Goal: Task Accomplishment & Management: Use online tool/utility

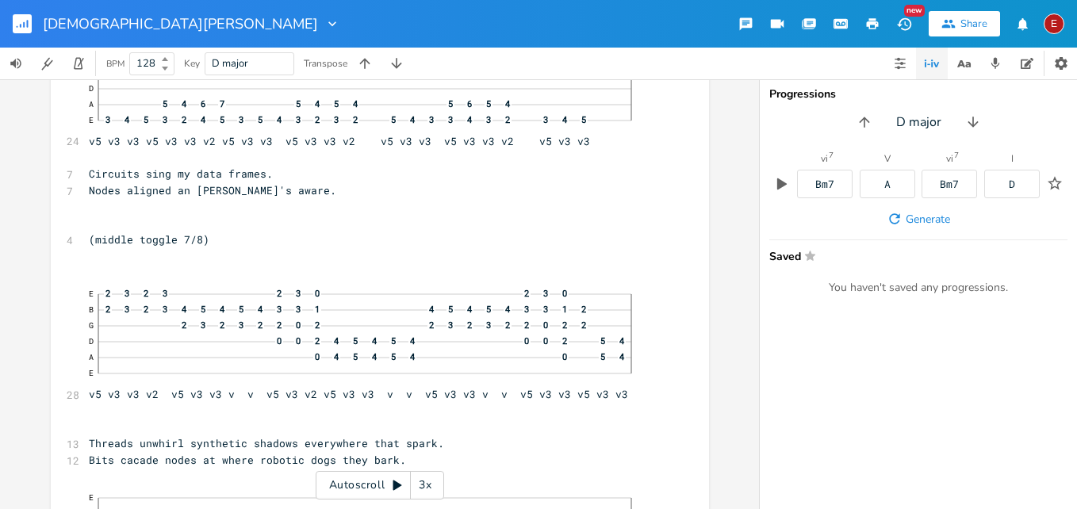
scroll to position [11390, 0]
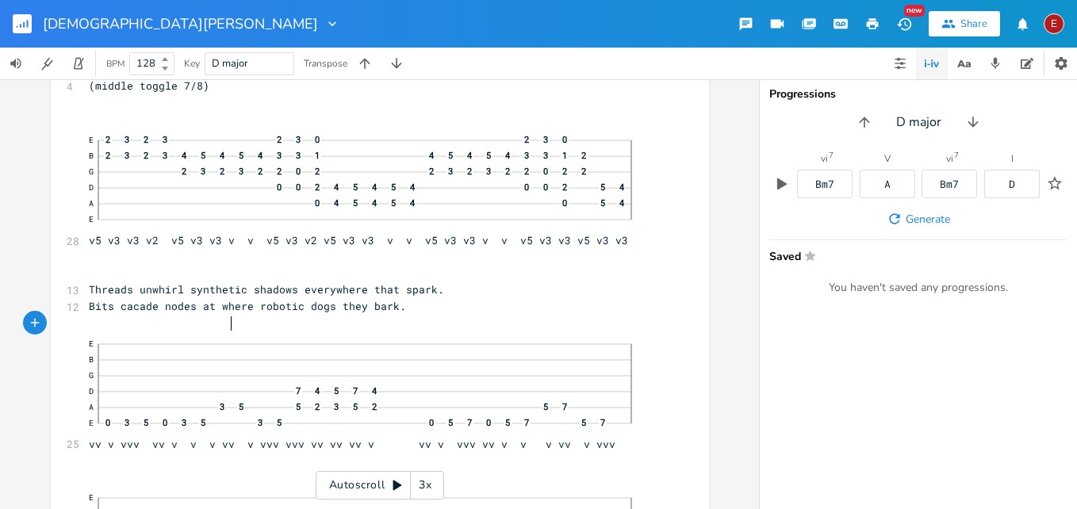
click at [225, 313] on span "Bits cacade nodes at where robotic dogs they bark." at bounding box center [247, 306] width 317 height 14
type textarea "c"
type textarea "s"
click at [427, 483] on div "3x" at bounding box center [425, 485] width 29 height 29
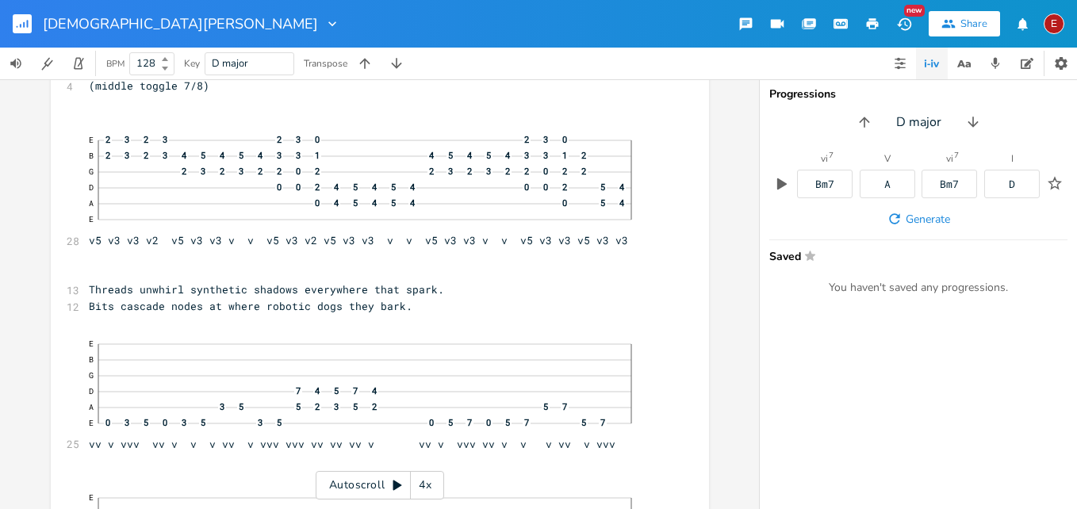
click at [427, 483] on div "4x" at bounding box center [425, 485] width 29 height 29
click at [398, 483] on icon at bounding box center [397, 485] width 9 height 10
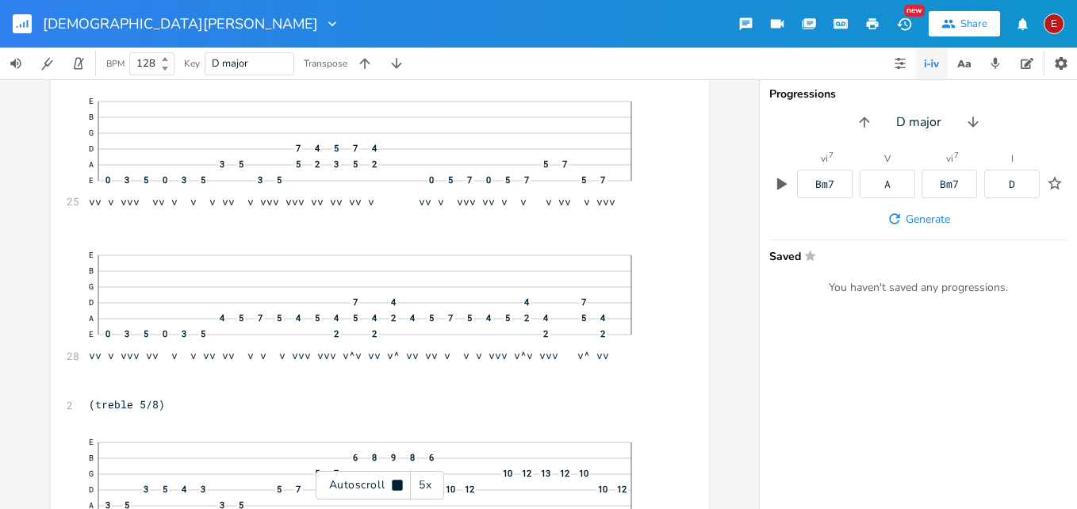
scroll to position [11636, 0]
click at [398, 483] on icon at bounding box center [397, 485] width 10 height 10
click at [398, 483] on icon at bounding box center [397, 485] width 9 height 10
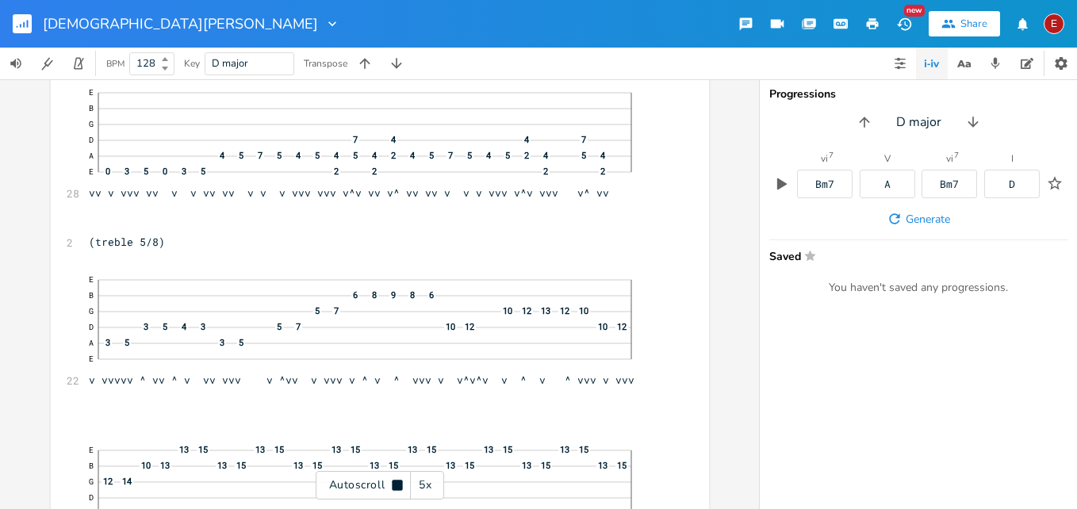
scroll to position [11799, 0]
click at [398, 483] on icon at bounding box center [397, 485] width 10 height 10
click at [395, 480] on icon at bounding box center [397, 485] width 13 height 13
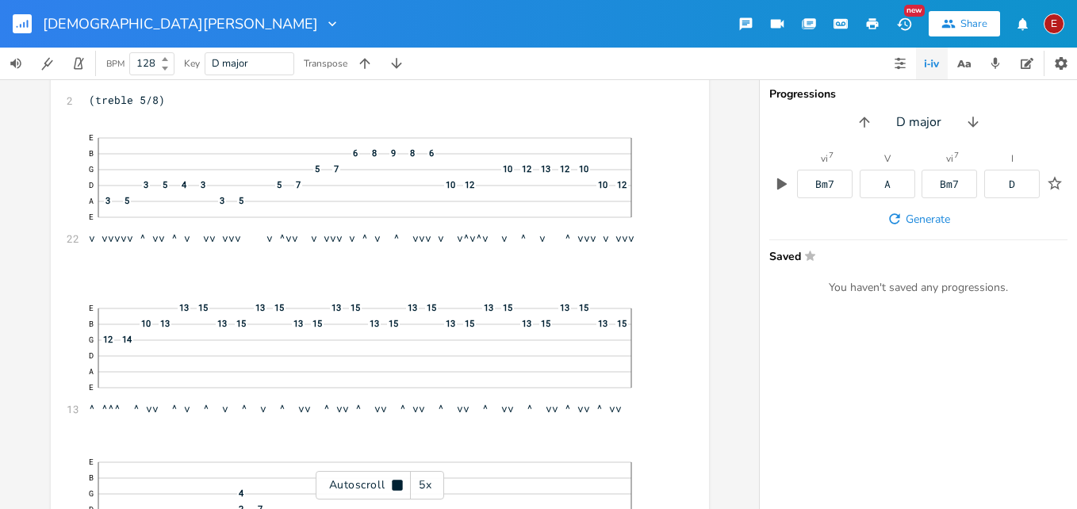
click at [395, 480] on icon at bounding box center [397, 485] width 10 height 10
click at [395, 480] on icon at bounding box center [397, 485] width 13 height 13
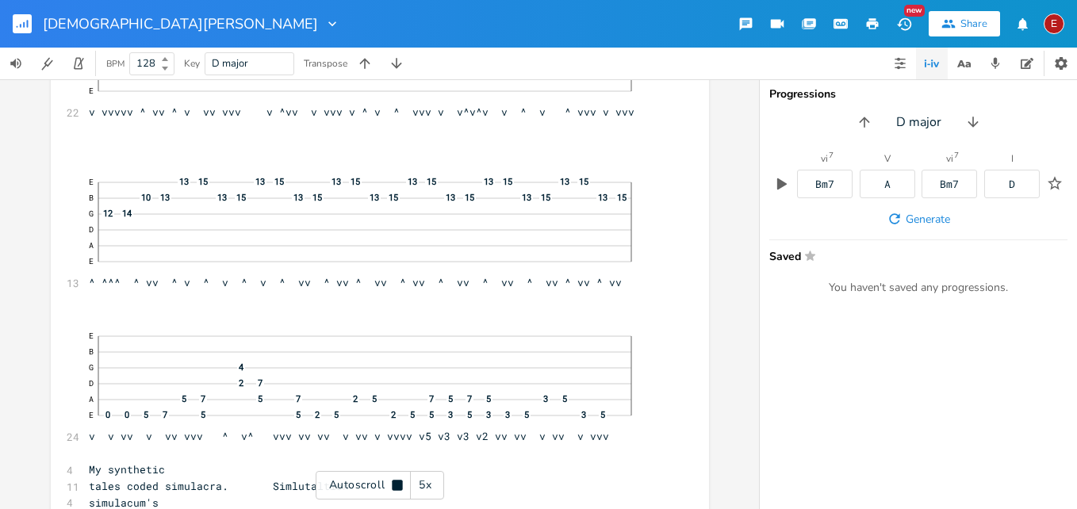
scroll to position [12067, 0]
click at [395, 480] on icon at bounding box center [397, 485] width 10 height 10
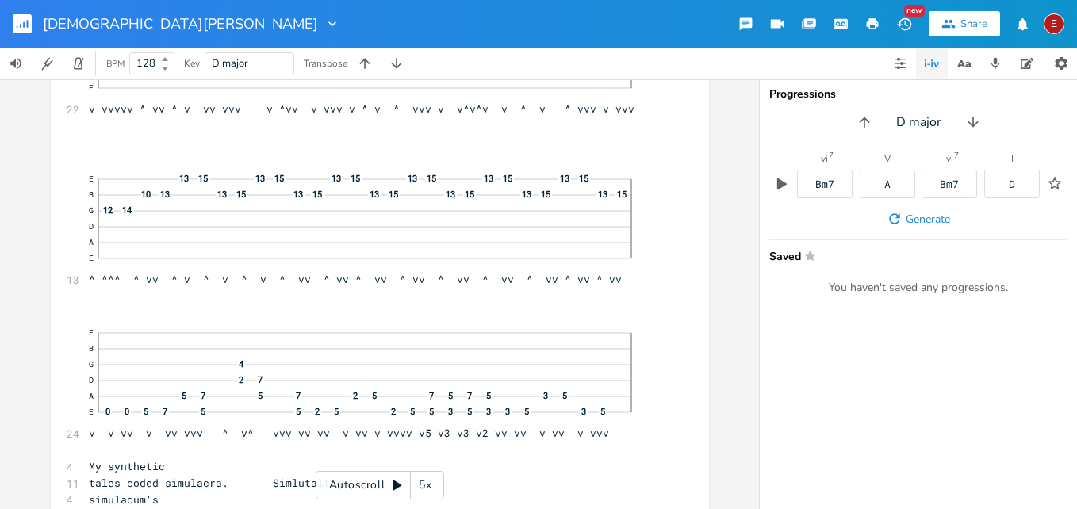
click at [395, 480] on icon at bounding box center [397, 485] width 13 height 13
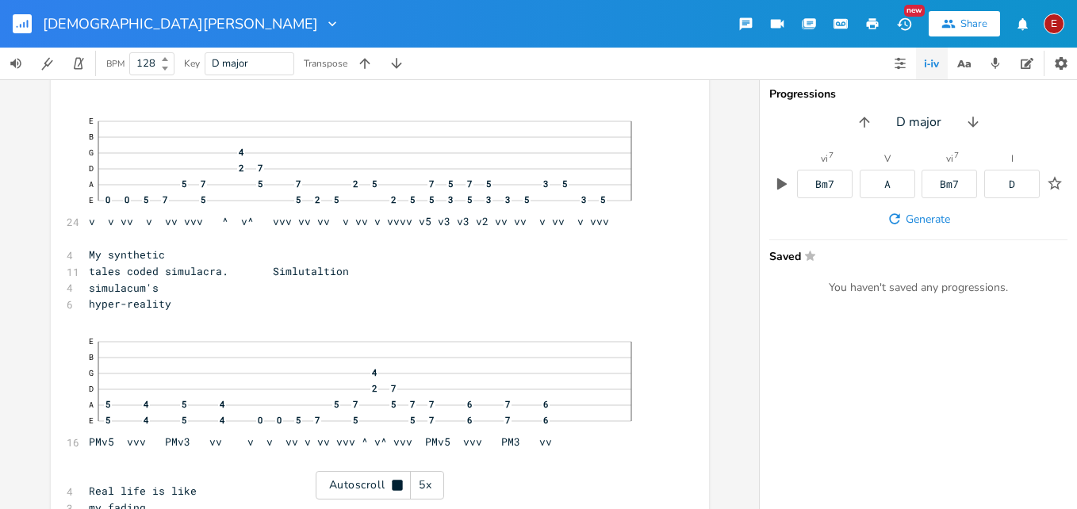
scroll to position [12283, 0]
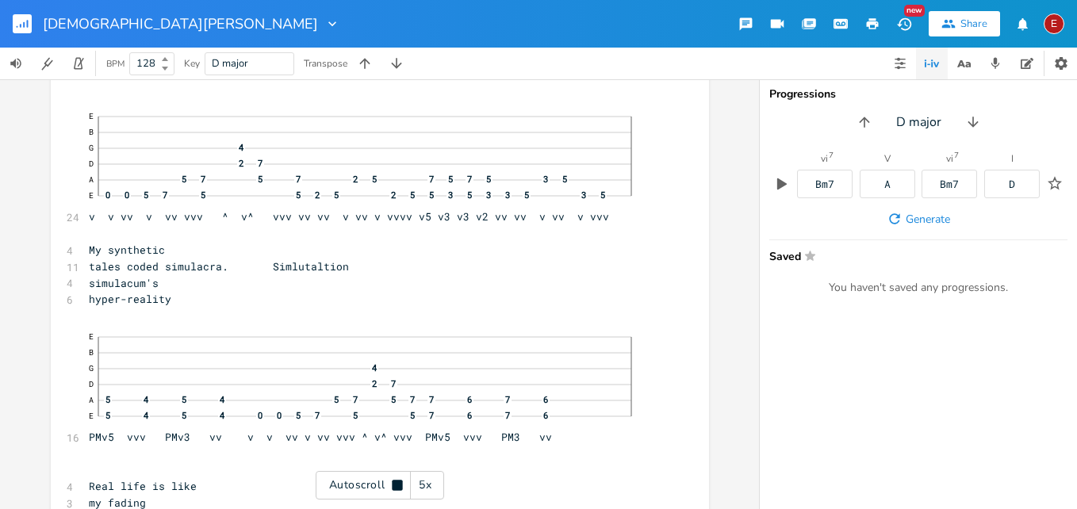
click at [395, 480] on icon at bounding box center [397, 485] width 10 height 10
click at [207, 324] on pre at bounding box center [372, 316] width 572 height 17
click at [393, 484] on icon at bounding box center [397, 485] width 9 height 10
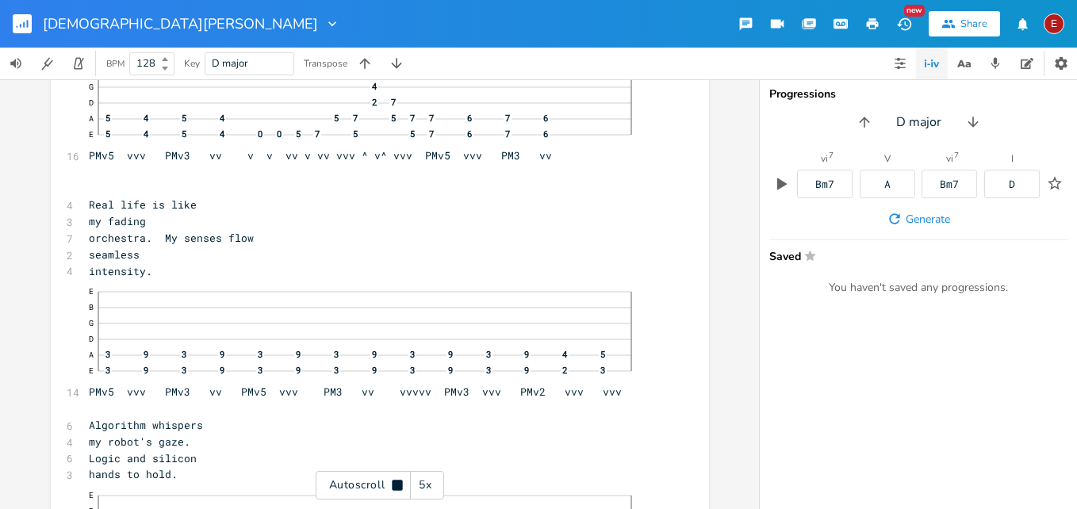
click at [393, 484] on icon at bounding box center [397, 485] width 10 height 10
click at [393, 484] on icon at bounding box center [397, 485] width 9 height 10
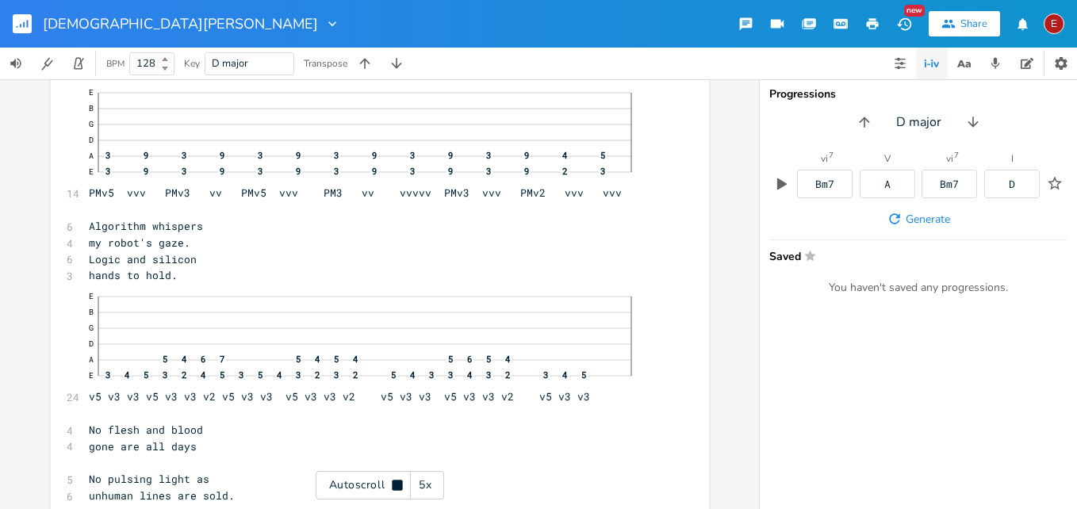
scroll to position [12768, 0]
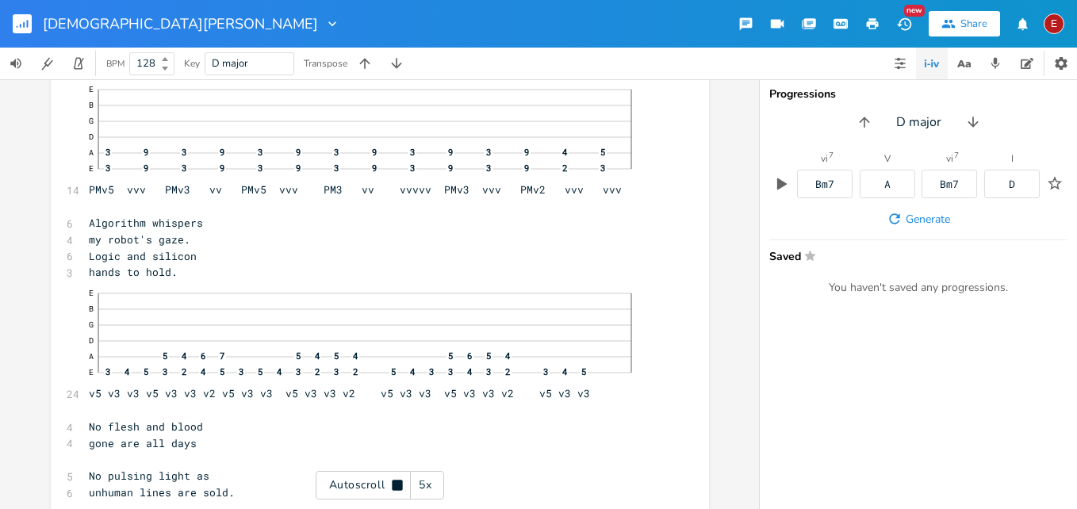
click at [393, 484] on icon at bounding box center [397, 485] width 10 height 10
click at [393, 484] on icon at bounding box center [397, 485] width 9 height 10
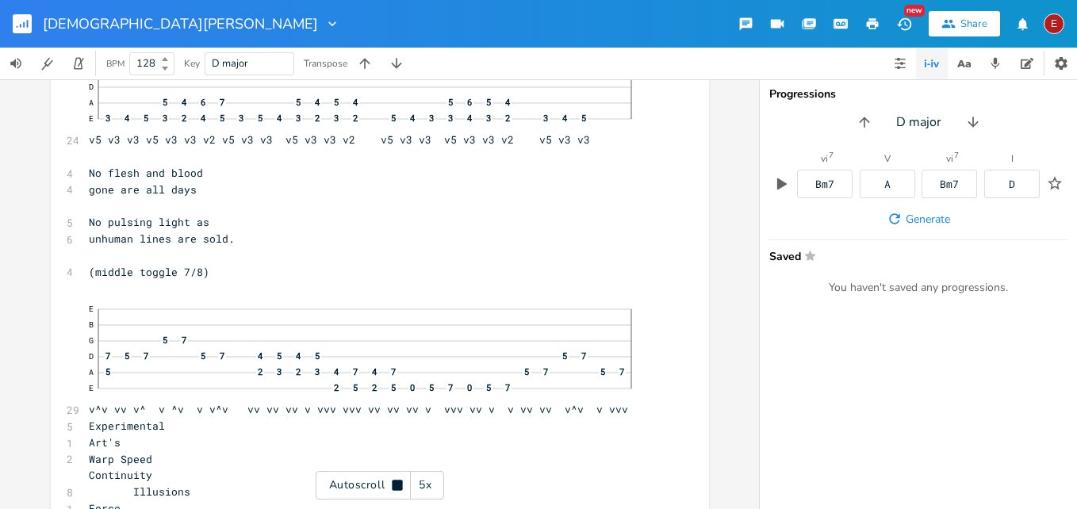
click at [392, 484] on icon at bounding box center [397, 485] width 10 height 10
click at [392, 484] on icon at bounding box center [397, 485] width 13 height 13
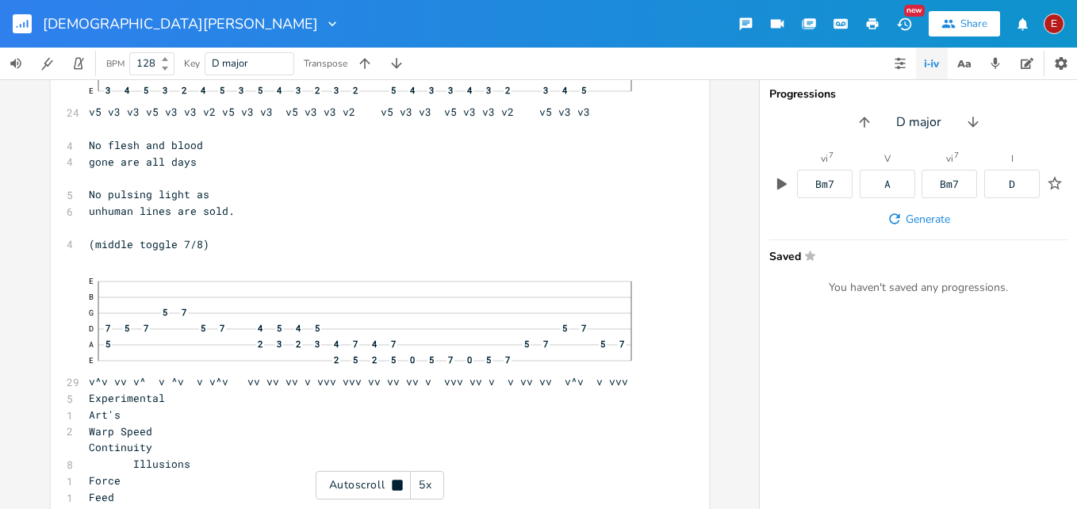
click at [392, 484] on icon at bounding box center [397, 485] width 10 height 10
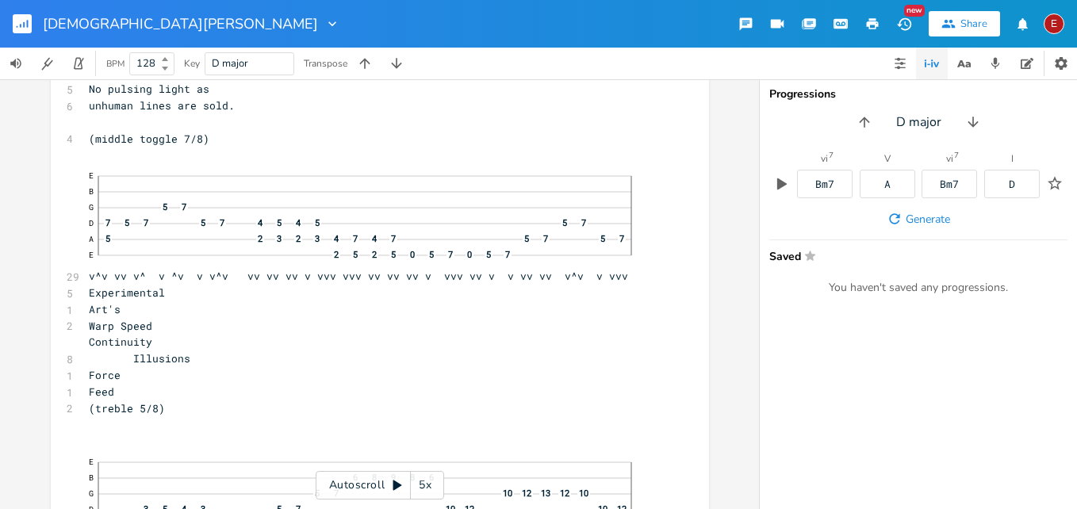
scroll to position [13192, 0]
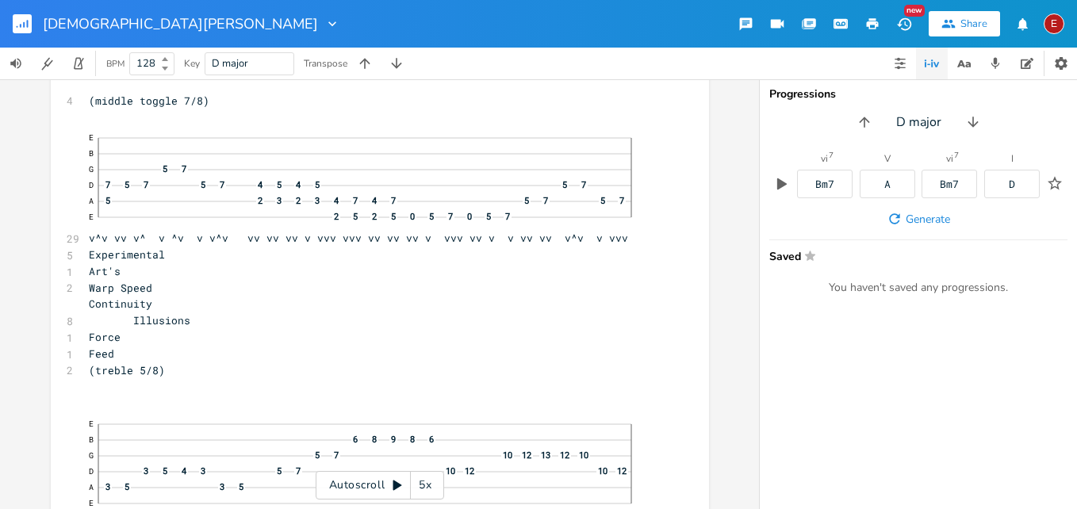
click at [394, 486] on icon at bounding box center [397, 485] width 9 height 10
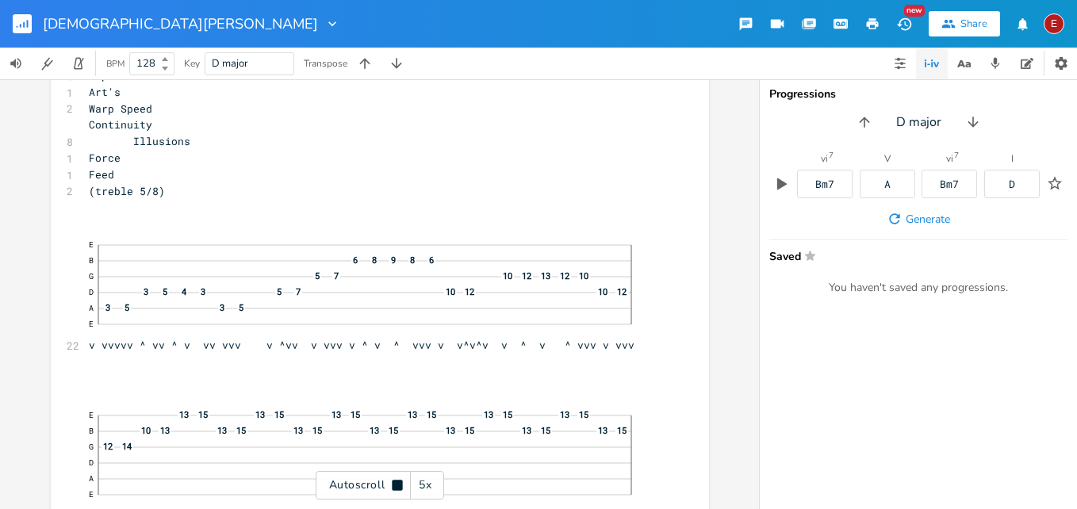
scroll to position [13373, 0]
click at [394, 486] on icon at bounding box center [397, 485] width 10 height 10
click at [397, 485] on icon at bounding box center [397, 485] width 9 height 10
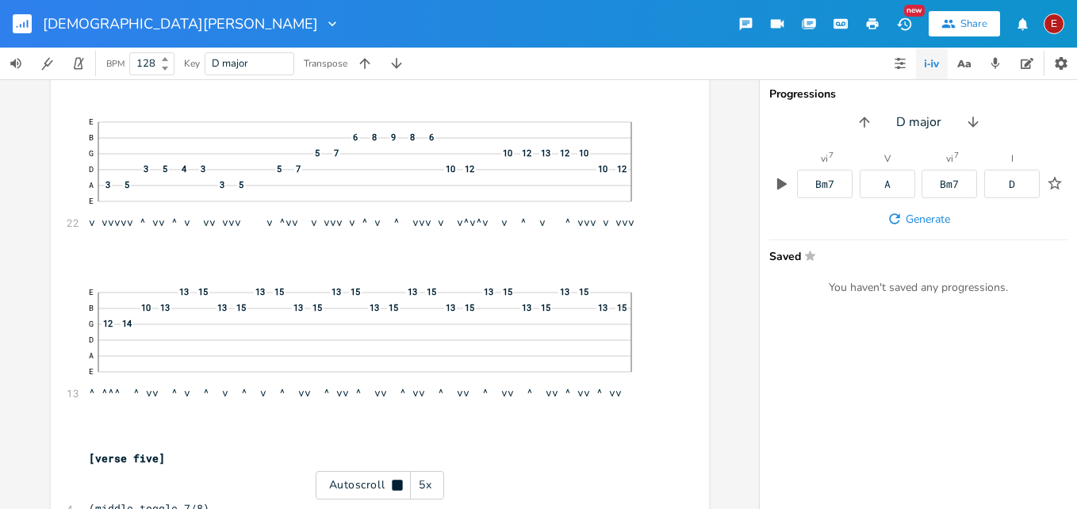
scroll to position [13498, 0]
click at [397, 485] on icon at bounding box center [397, 485] width 10 height 10
click at [397, 485] on icon at bounding box center [397, 485] width 9 height 10
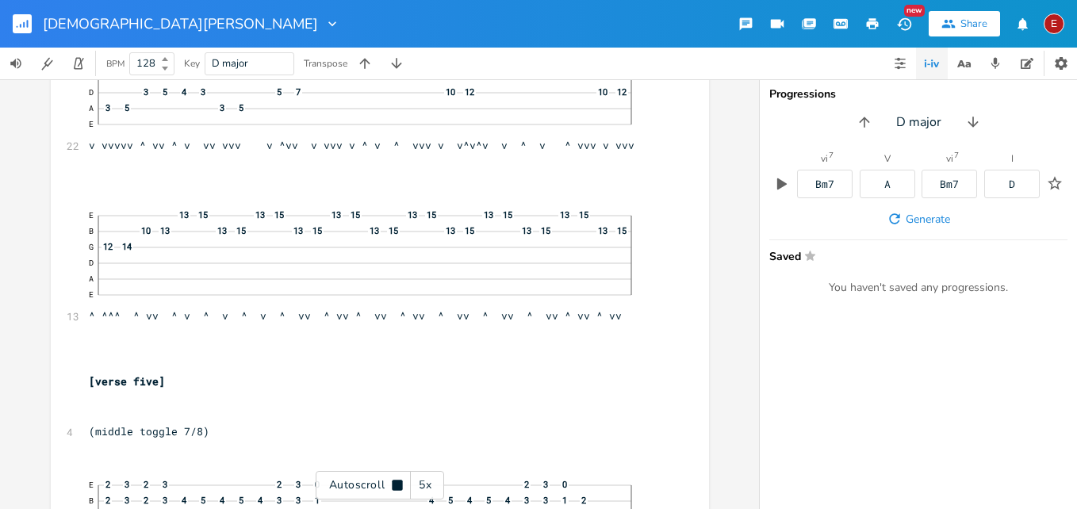
click at [397, 485] on icon at bounding box center [397, 485] width 10 height 10
click at [397, 485] on icon at bounding box center [397, 485] width 9 height 10
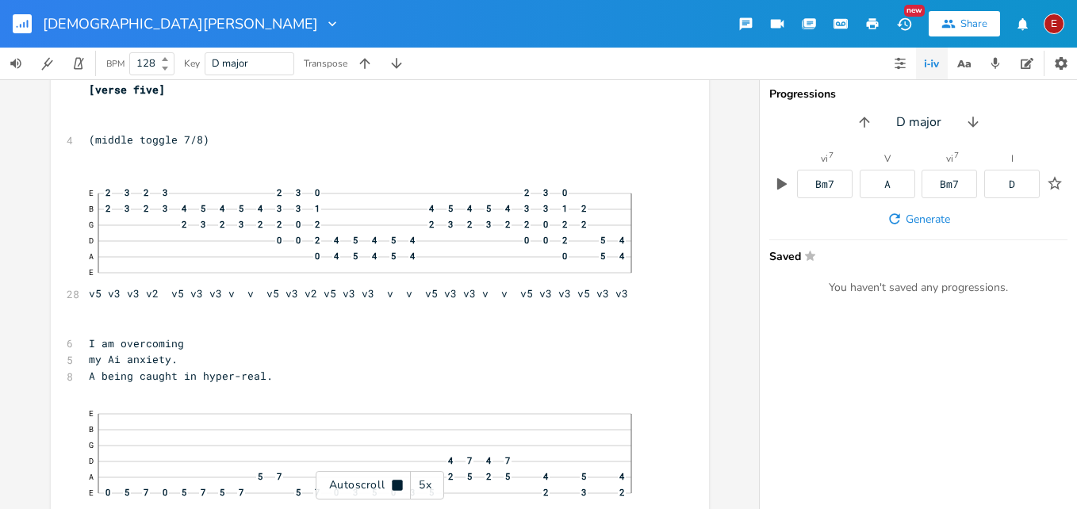
click at [397, 485] on icon at bounding box center [397, 485] width 10 height 10
click at [400, 486] on icon at bounding box center [397, 485] width 9 height 10
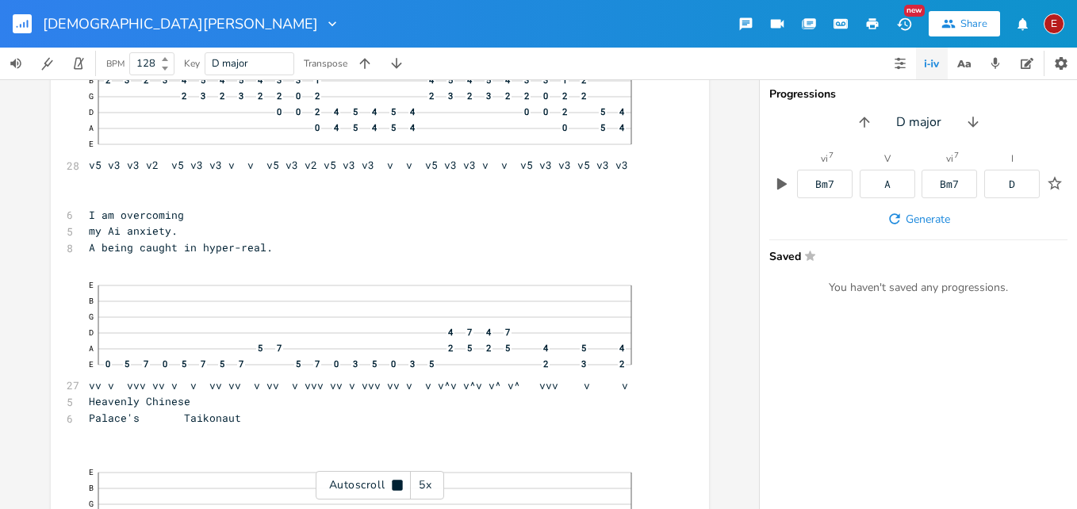
scroll to position [13996, 0]
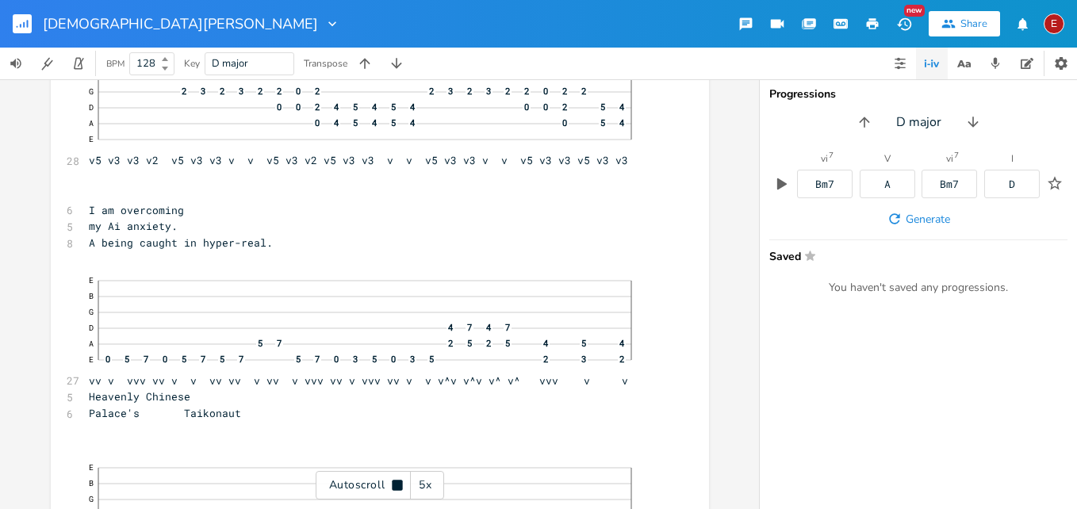
click at [400, 486] on icon at bounding box center [397, 485] width 10 height 10
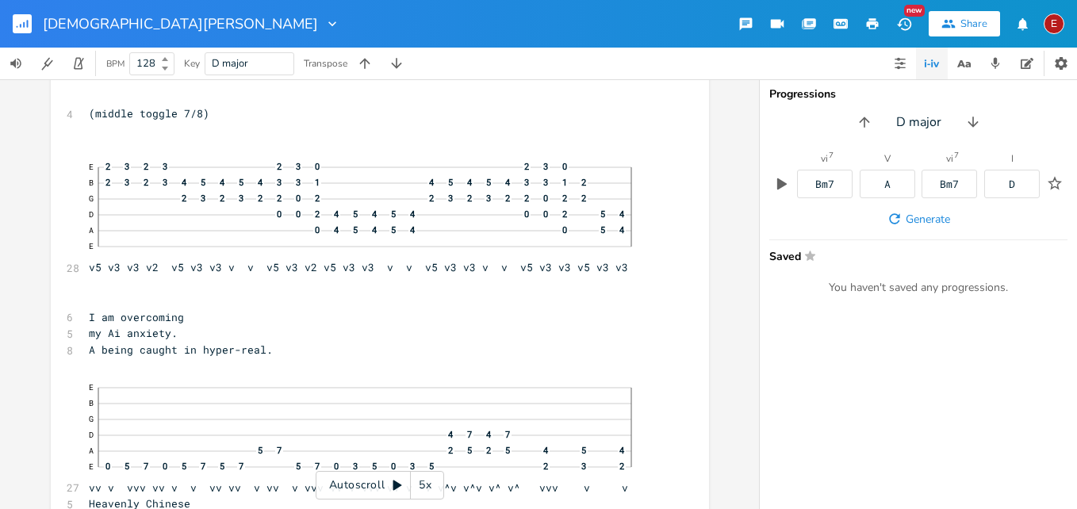
scroll to position [13966, 0]
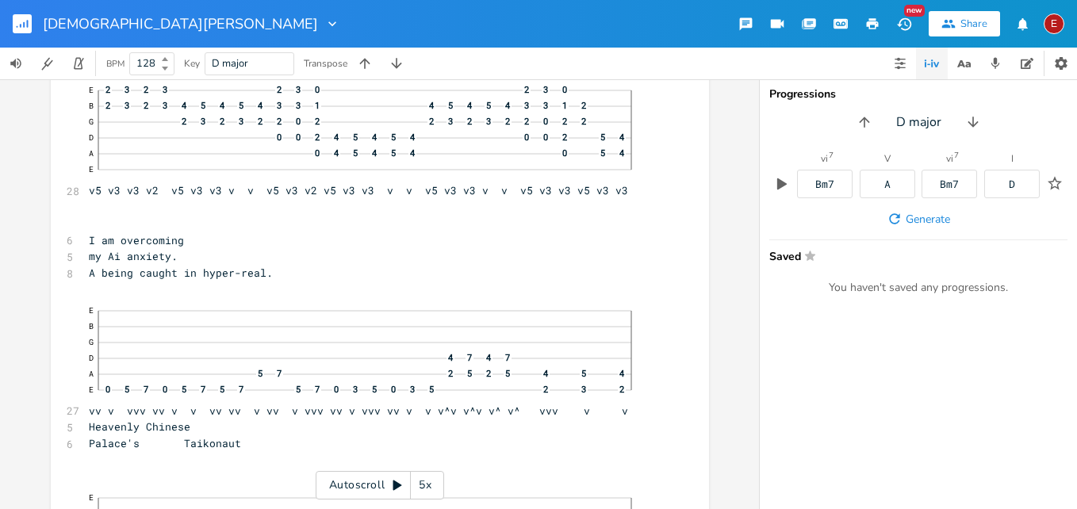
click at [402, 483] on icon at bounding box center [397, 485] width 13 height 13
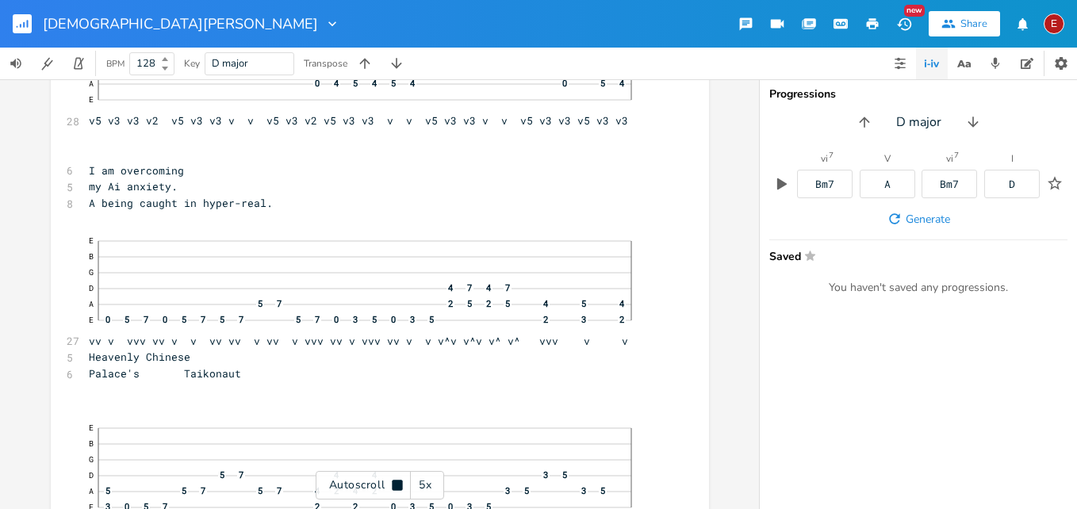
click at [402, 483] on icon at bounding box center [397, 485] width 10 height 10
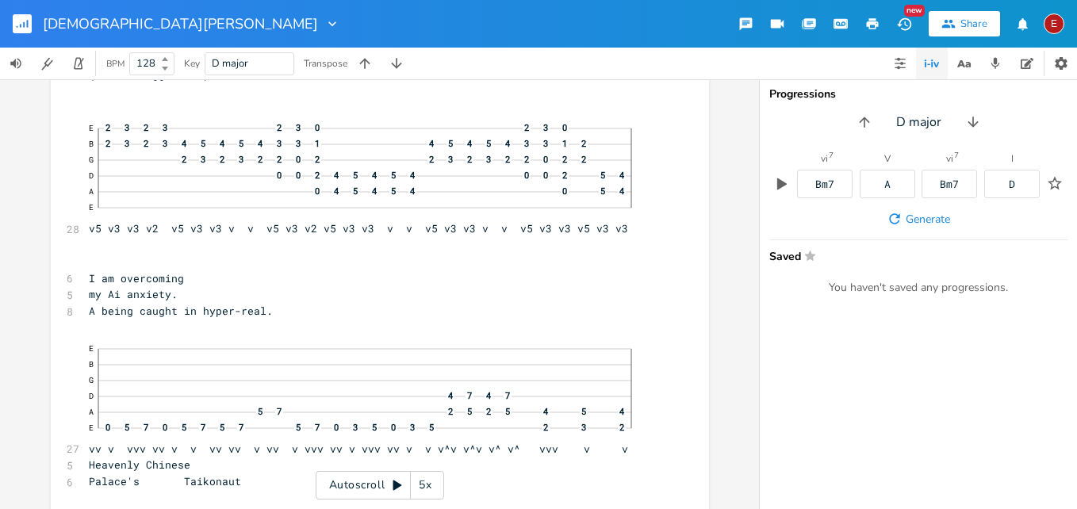
scroll to position [13888, 0]
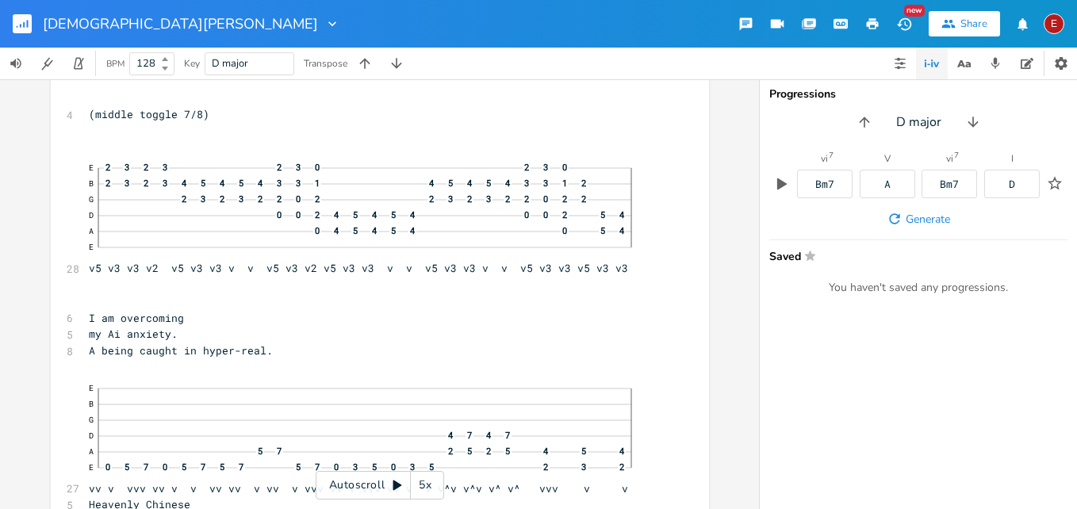
click at [396, 486] on icon at bounding box center [397, 485] width 9 height 10
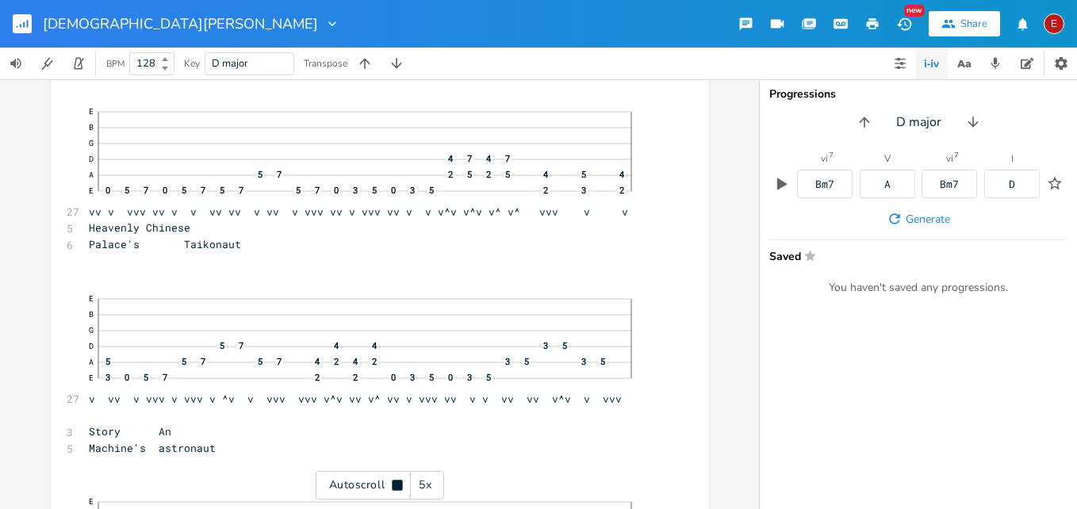
click at [396, 486] on icon at bounding box center [397, 485] width 10 height 10
click at [396, 486] on icon at bounding box center [397, 485] width 9 height 10
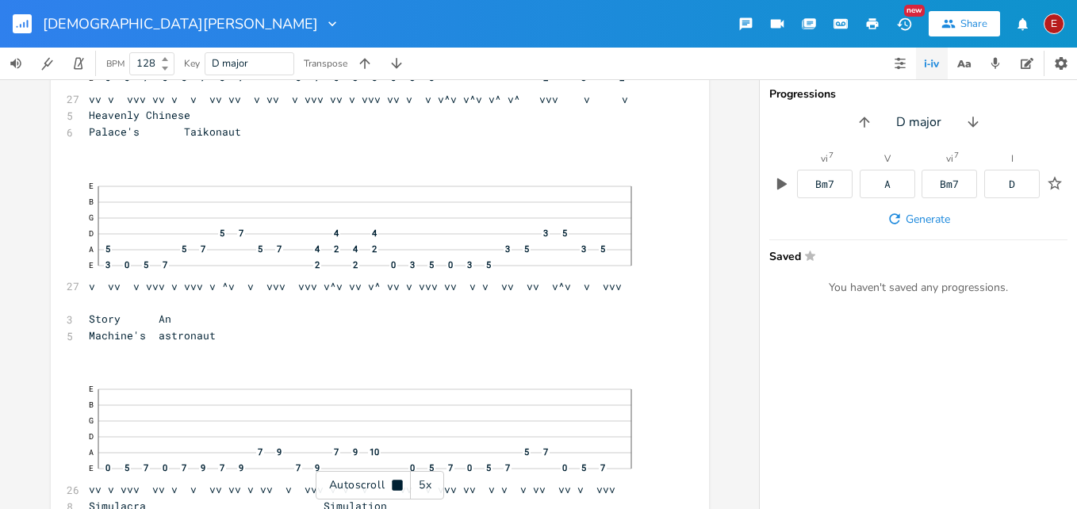
scroll to position [14283, 0]
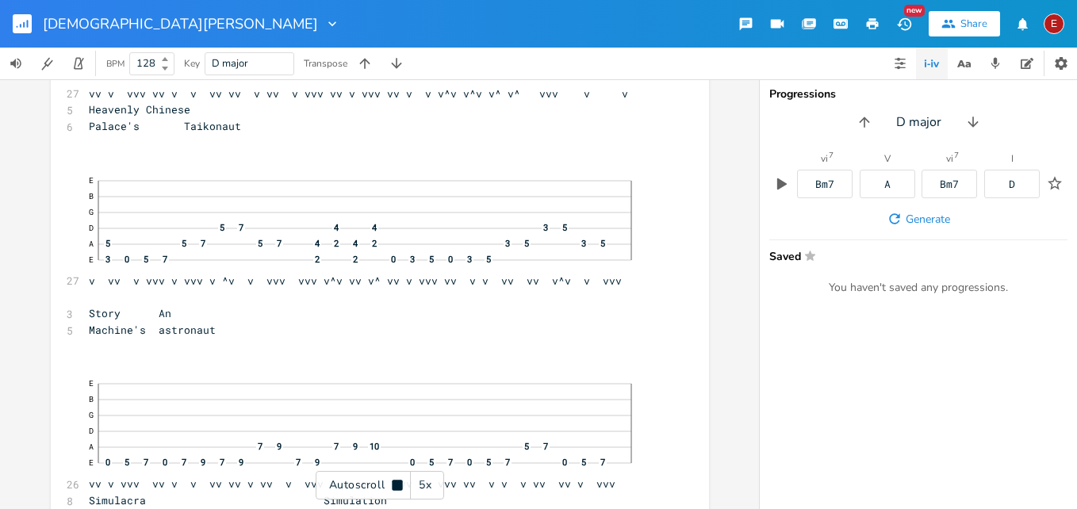
click at [394, 480] on icon at bounding box center [397, 485] width 10 height 10
click at [394, 480] on icon at bounding box center [397, 485] width 9 height 10
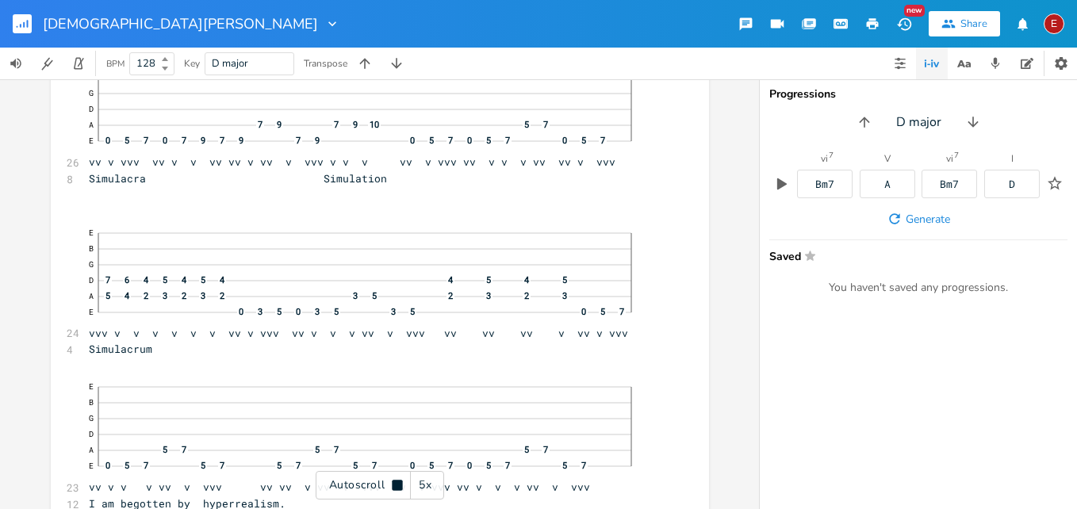
click at [394, 480] on icon at bounding box center [397, 485] width 10 height 10
click at [394, 480] on icon at bounding box center [397, 485] width 9 height 10
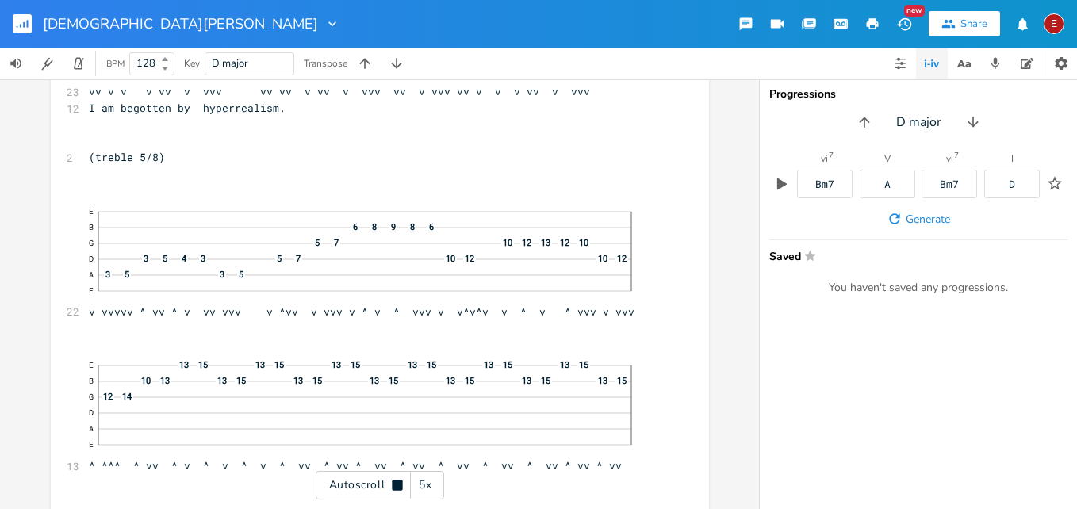
click at [394, 480] on icon at bounding box center [397, 485] width 10 height 10
click at [394, 480] on icon at bounding box center [397, 485] width 9 height 10
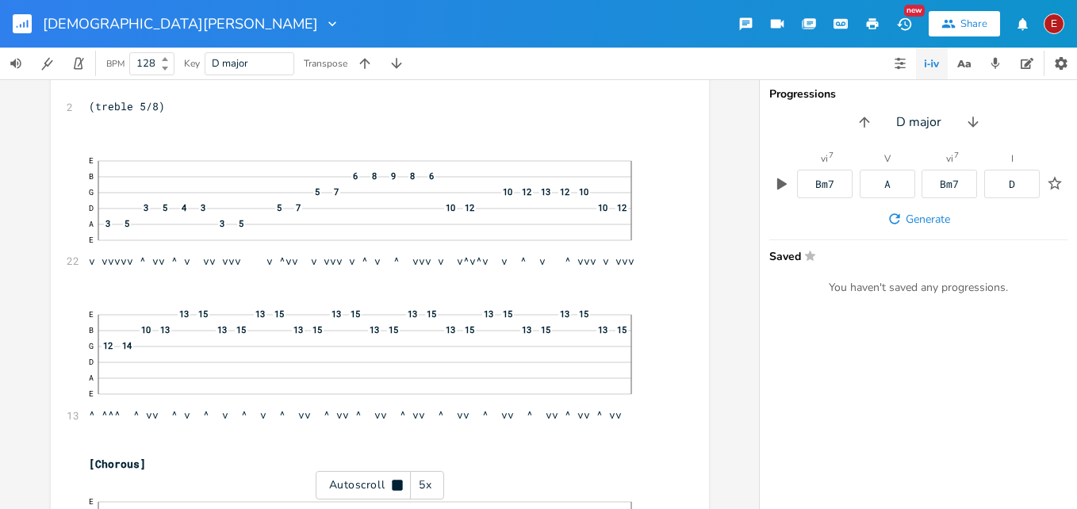
scroll to position [15056, 0]
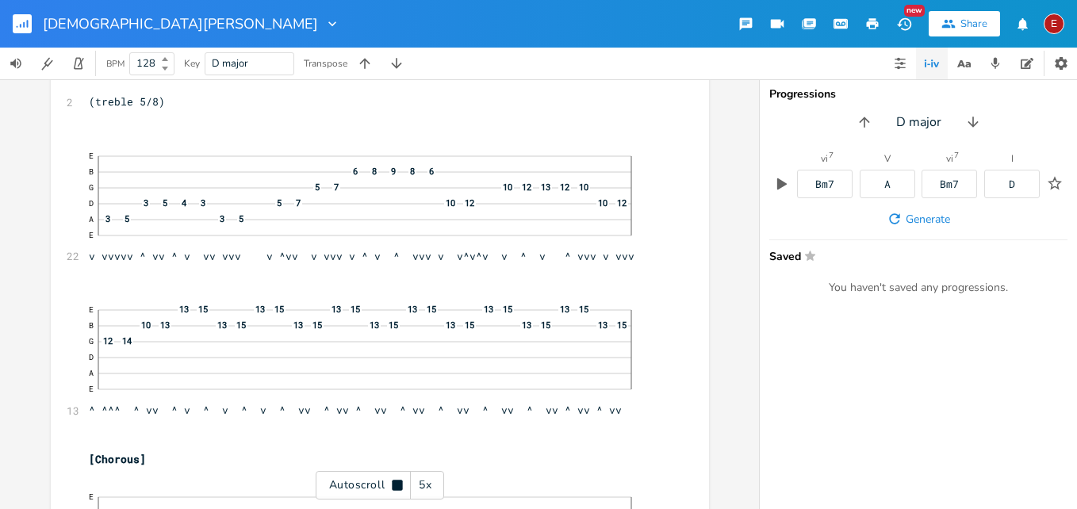
click at [394, 480] on icon at bounding box center [397, 485] width 10 height 10
click at [400, 481] on icon at bounding box center [397, 485] width 13 height 13
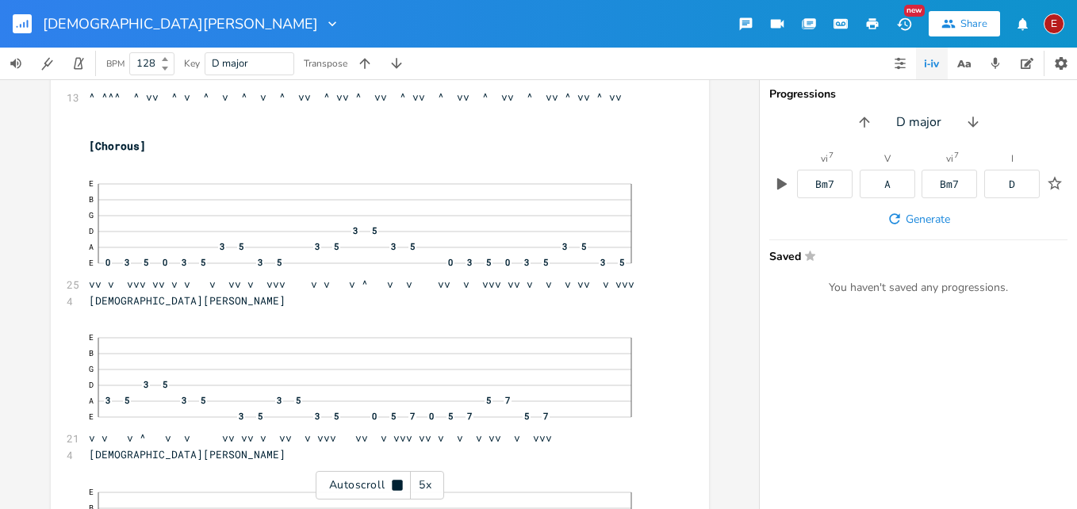
scroll to position [15374, 0]
click at [400, 481] on icon at bounding box center [397, 485] width 10 height 10
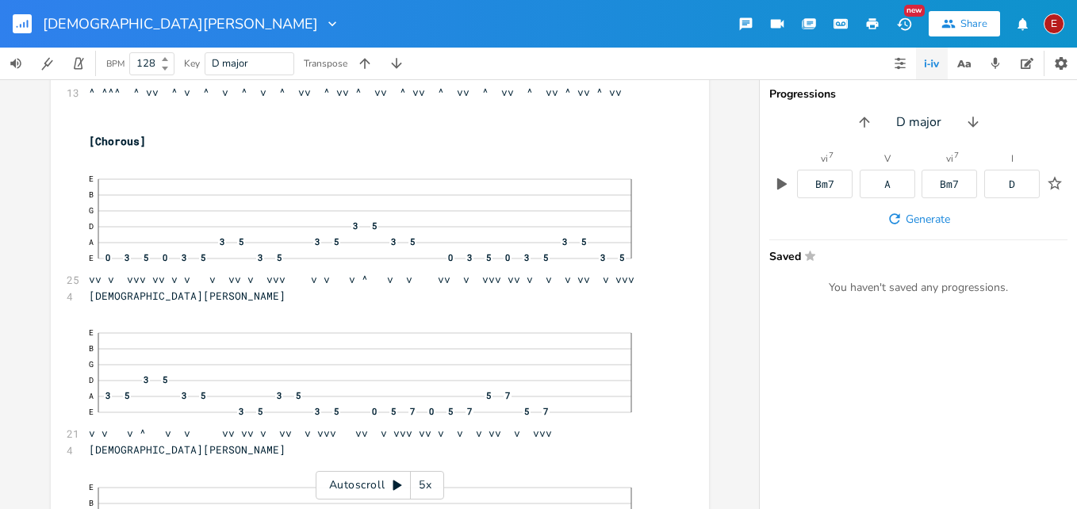
click at [400, 481] on icon at bounding box center [397, 485] width 13 height 13
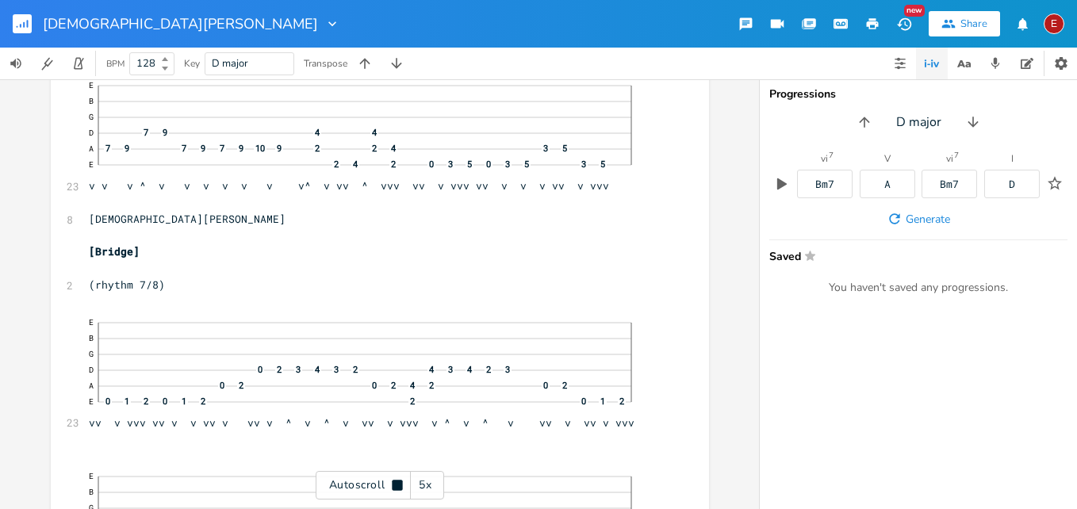
scroll to position [15933, 0]
click at [400, 481] on icon at bounding box center [397, 485] width 10 height 10
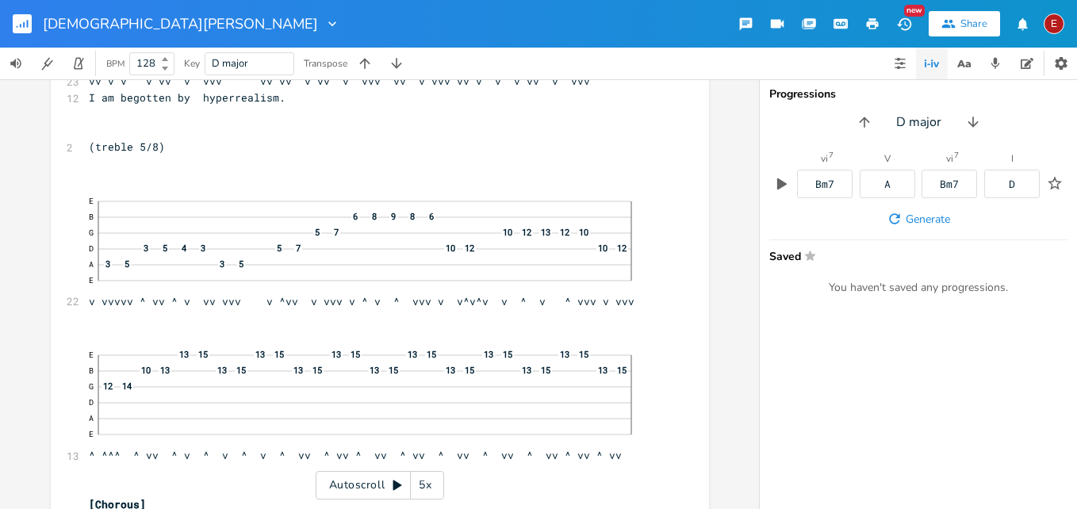
scroll to position [15049, 0]
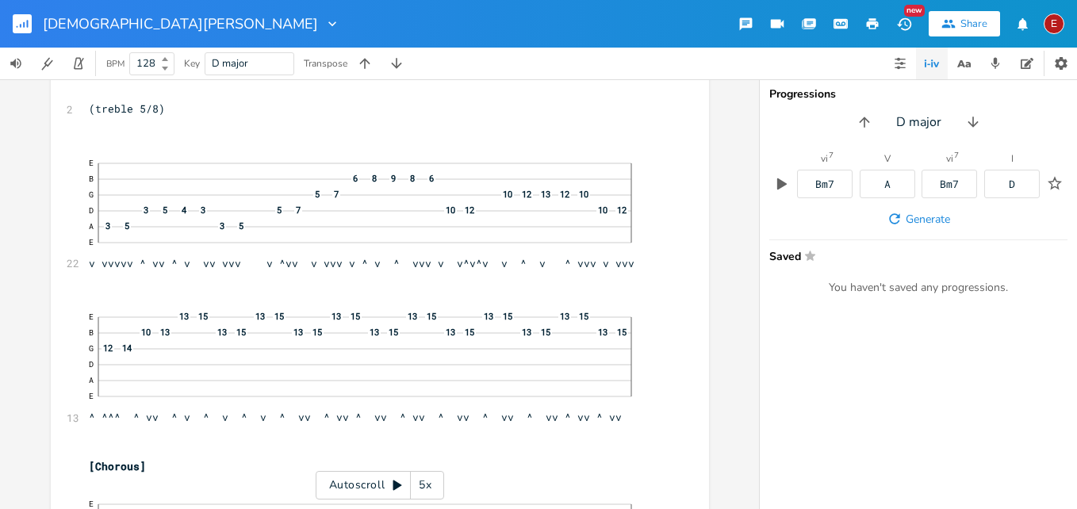
click at [400, 486] on icon at bounding box center [397, 485] width 9 height 10
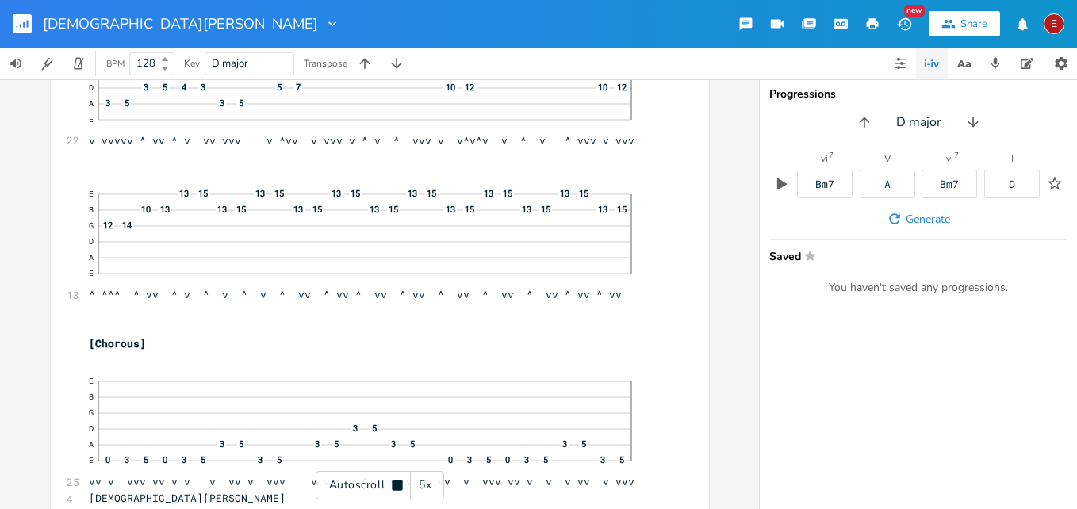
click at [400, 486] on icon at bounding box center [397, 485] width 10 height 10
click at [400, 486] on icon at bounding box center [397, 485] width 9 height 10
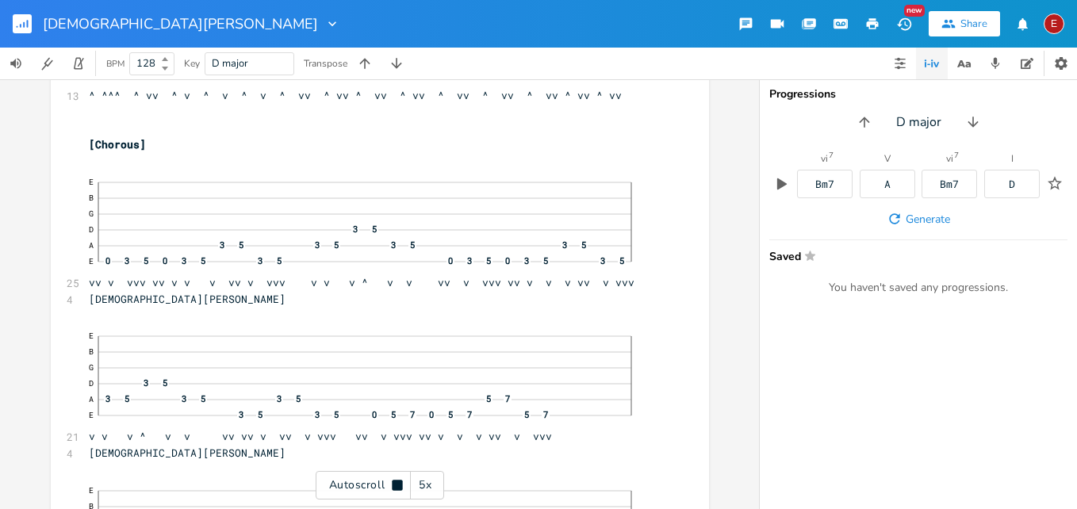
click at [400, 486] on icon at bounding box center [397, 485] width 10 height 10
click at [400, 486] on icon at bounding box center [397, 485] width 9 height 10
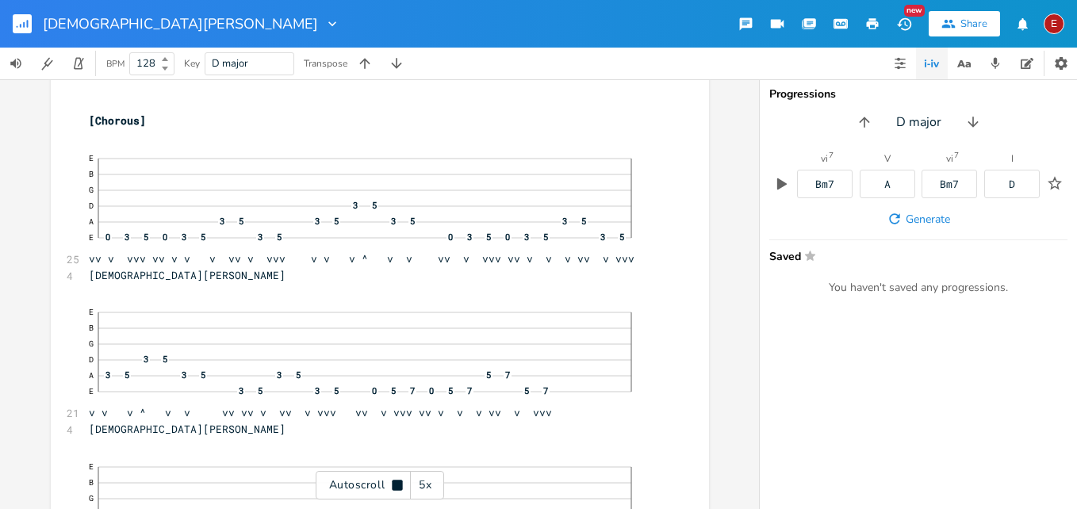
scroll to position [15400, 0]
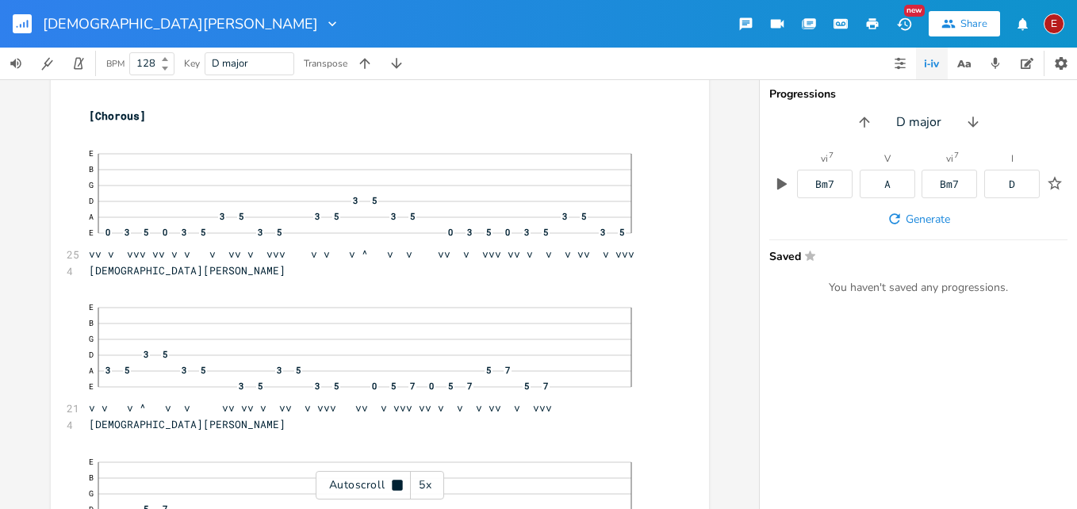
click at [400, 486] on icon at bounding box center [397, 485] width 10 height 10
click at [400, 486] on icon at bounding box center [397, 485] width 9 height 10
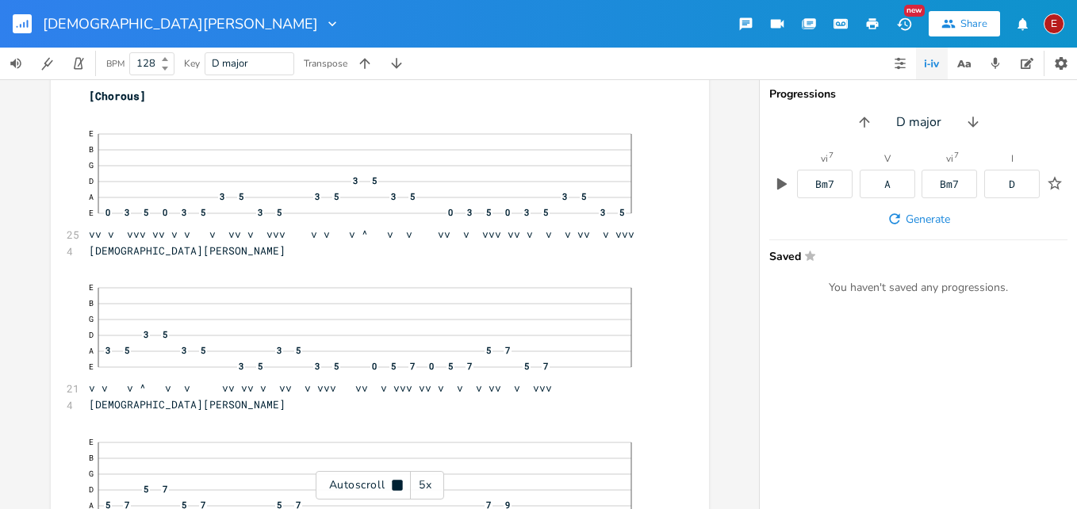
scroll to position [15424, 0]
click at [400, 486] on icon at bounding box center [397, 485] width 10 height 10
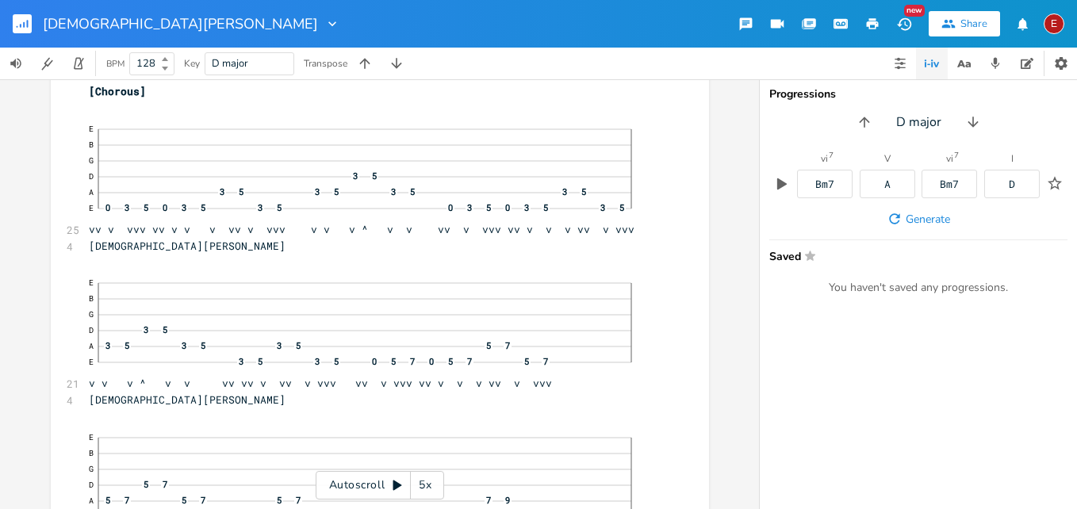
click at [400, 486] on icon at bounding box center [397, 485] width 9 height 10
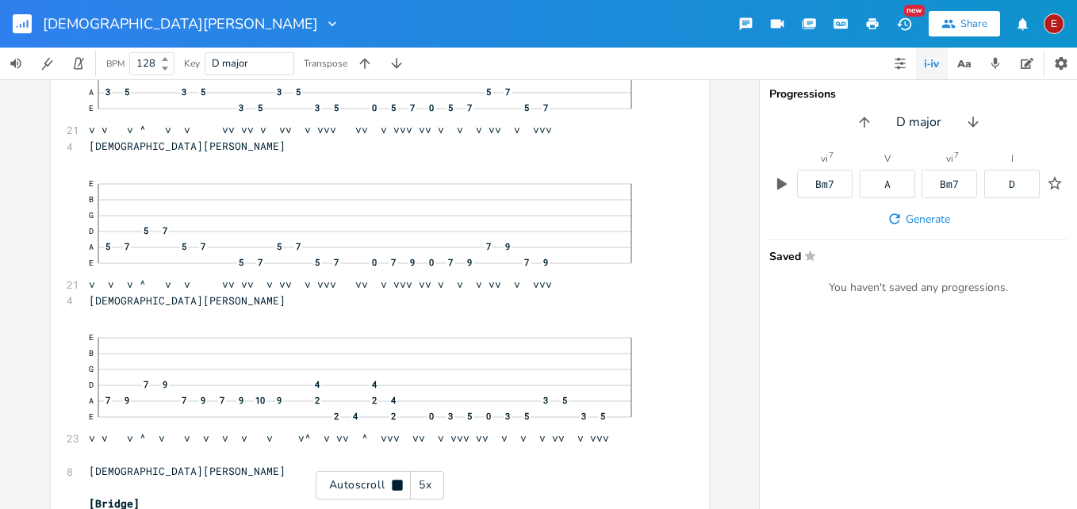
scroll to position [15681, 0]
click at [400, 486] on icon at bounding box center [397, 485] width 10 height 10
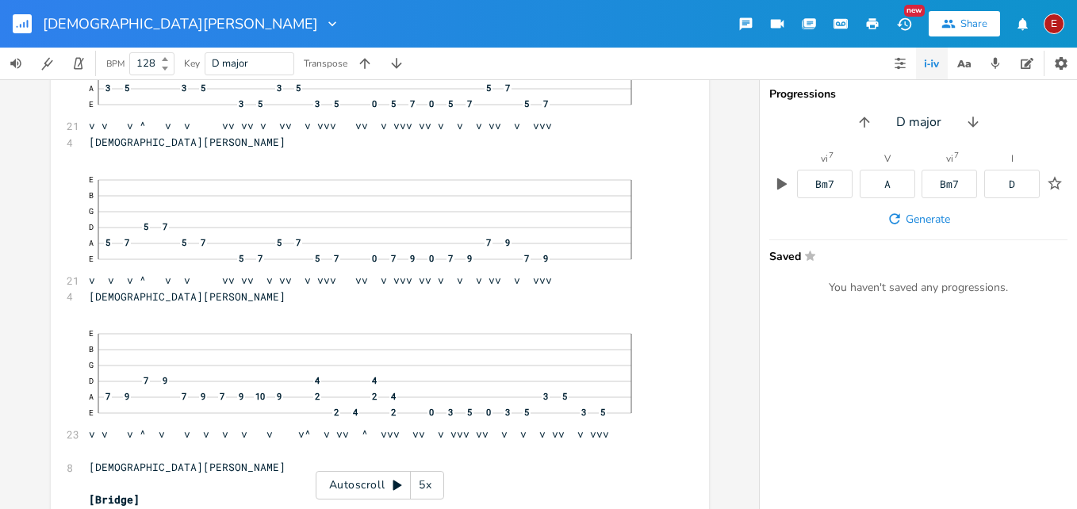
click at [400, 486] on icon at bounding box center [397, 485] width 9 height 10
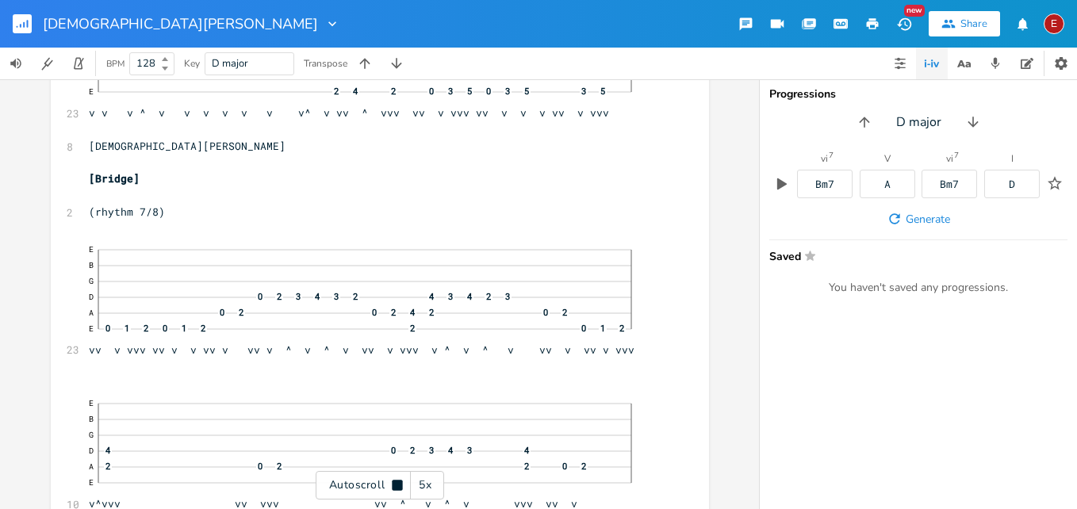
click at [400, 486] on icon at bounding box center [397, 485] width 10 height 10
click at [395, 484] on icon at bounding box center [397, 485] width 9 height 10
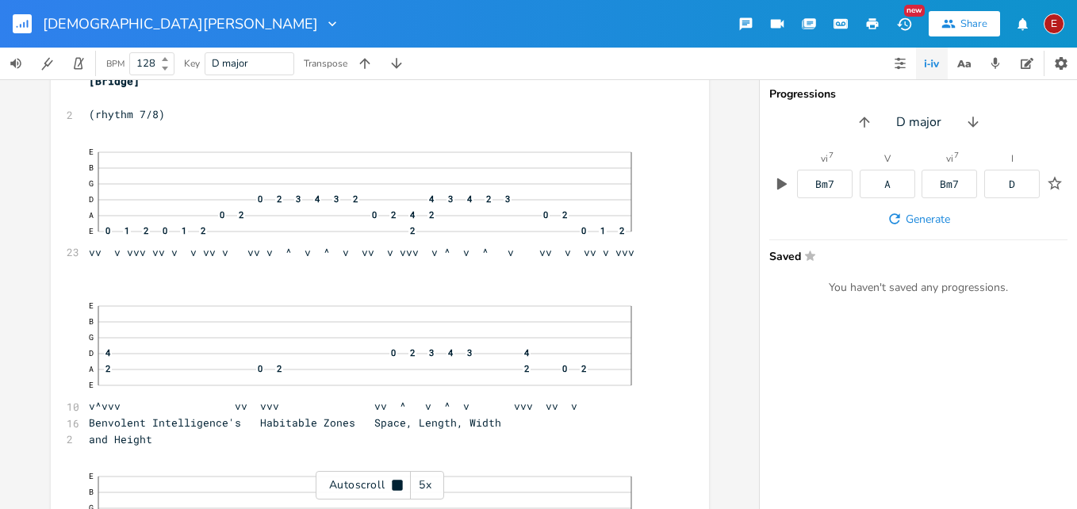
click at [395, 484] on icon at bounding box center [397, 485] width 10 height 10
click at [395, 484] on icon at bounding box center [397, 485] width 9 height 10
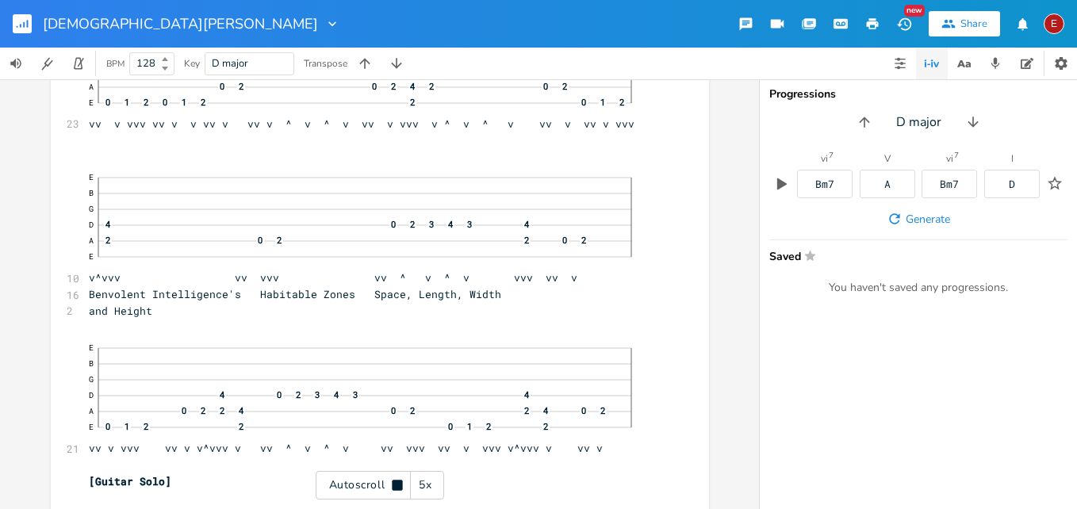
click at [395, 484] on icon at bounding box center [397, 485] width 10 height 10
click at [395, 484] on icon at bounding box center [397, 485] width 9 height 10
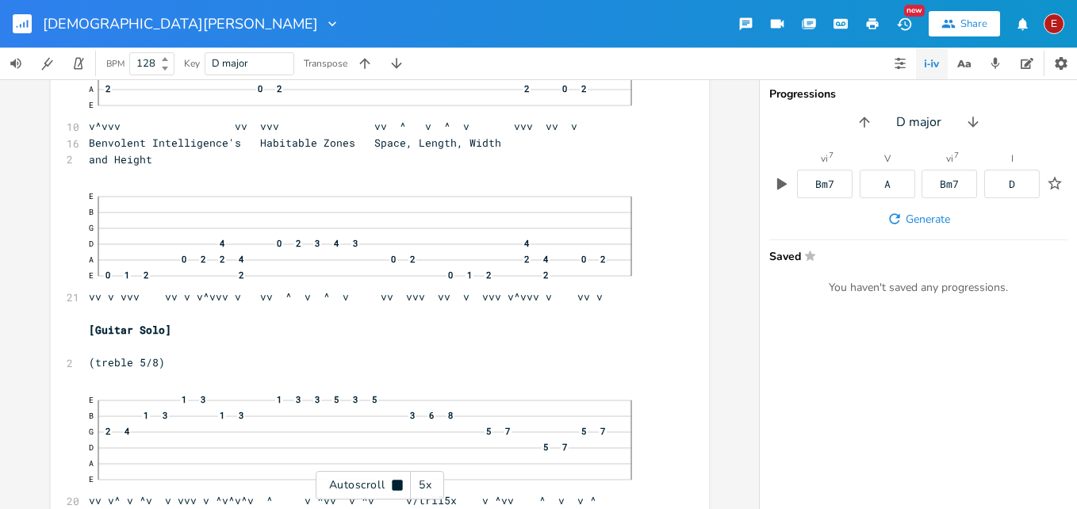
click at [395, 484] on icon at bounding box center [397, 485] width 10 height 10
click at [395, 484] on icon at bounding box center [397, 485] width 9 height 10
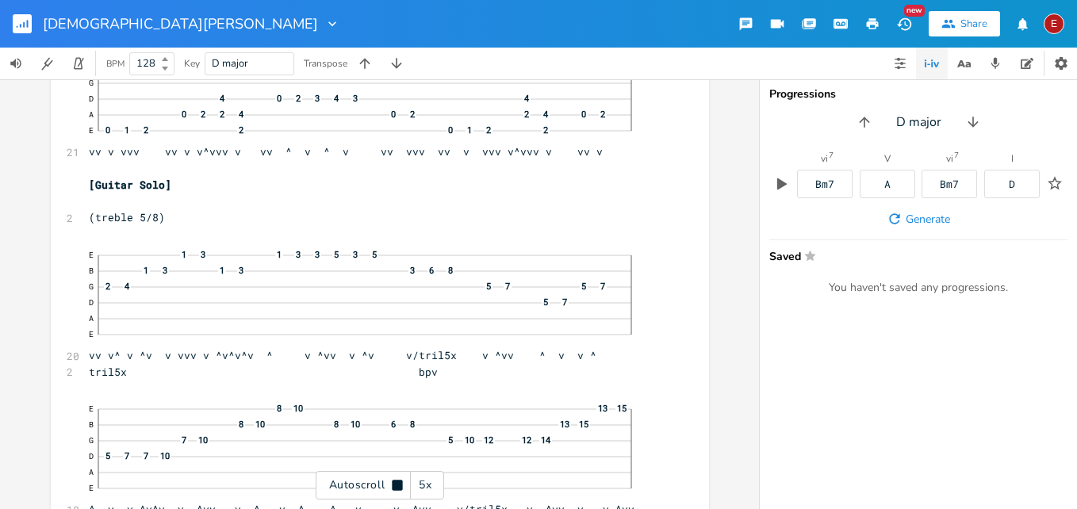
click at [395, 484] on icon at bounding box center [397, 485] width 10 height 10
click at [394, 489] on icon at bounding box center [397, 485] width 9 height 10
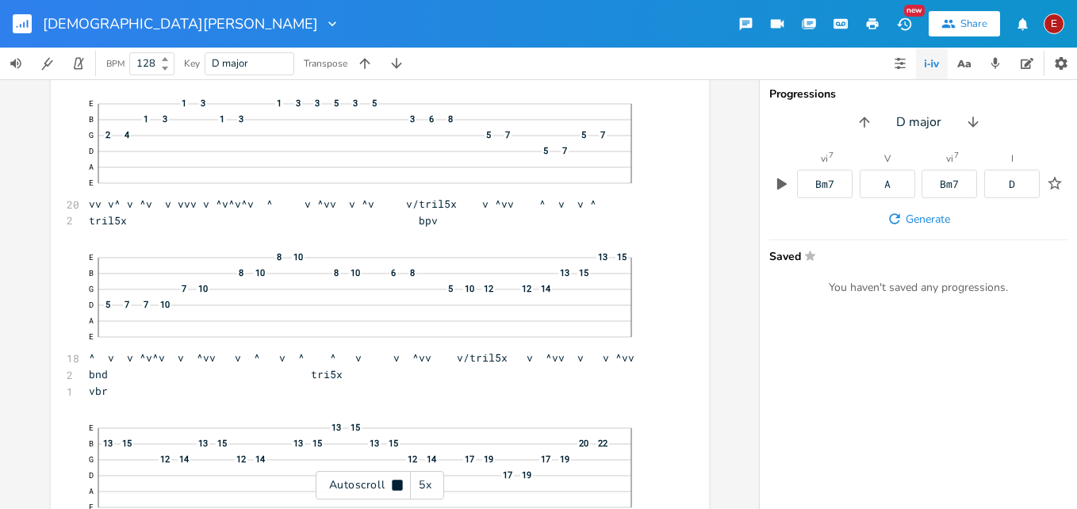
click at [394, 489] on icon at bounding box center [397, 485] width 10 height 10
click at [394, 489] on icon at bounding box center [397, 485] width 9 height 10
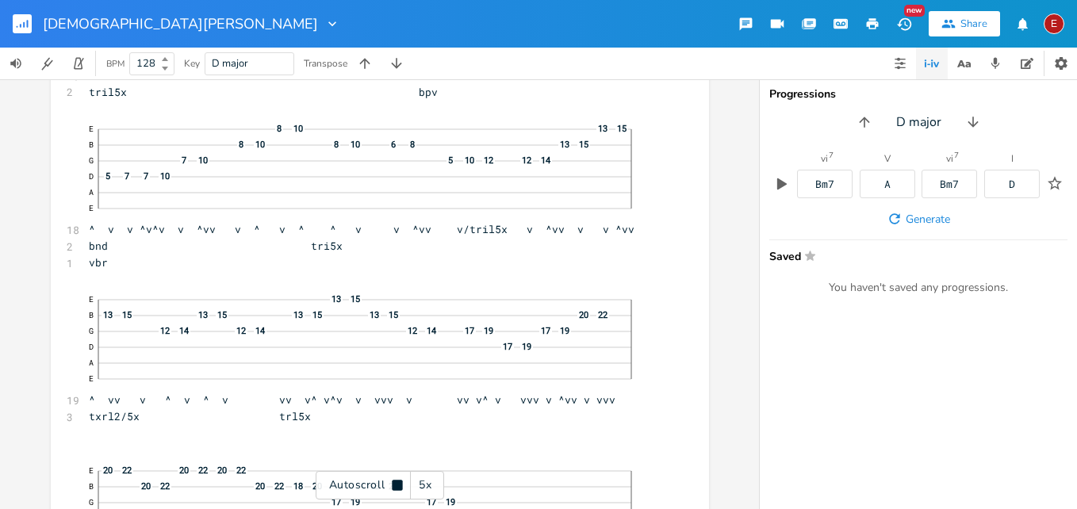
scroll to position [16807, 0]
click at [394, 489] on icon at bounding box center [397, 485] width 10 height 10
click at [394, 489] on icon at bounding box center [397, 485] width 9 height 10
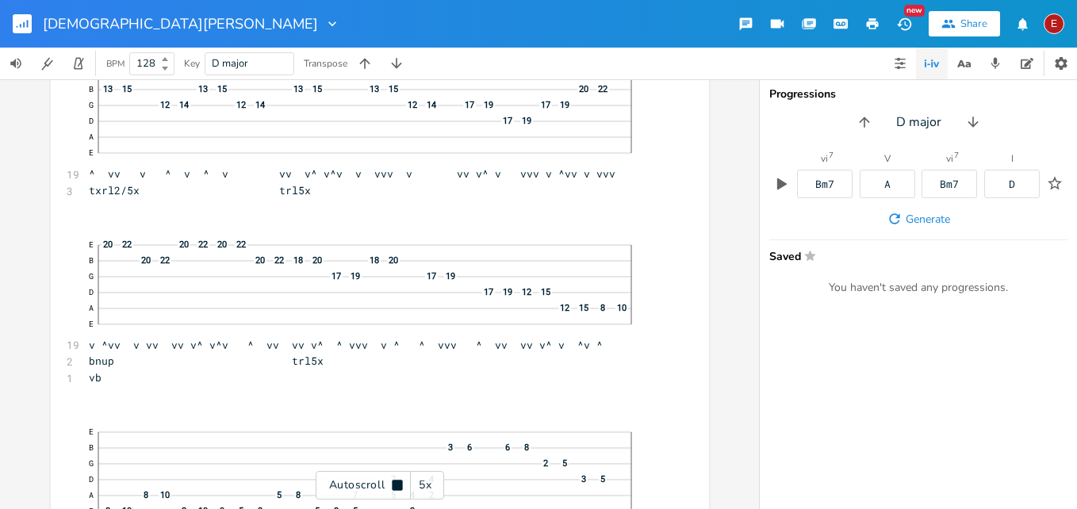
click at [394, 489] on icon at bounding box center [397, 485] width 10 height 10
click at [394, 489] on icon at bounding box center [397, 485] width 9 height 10
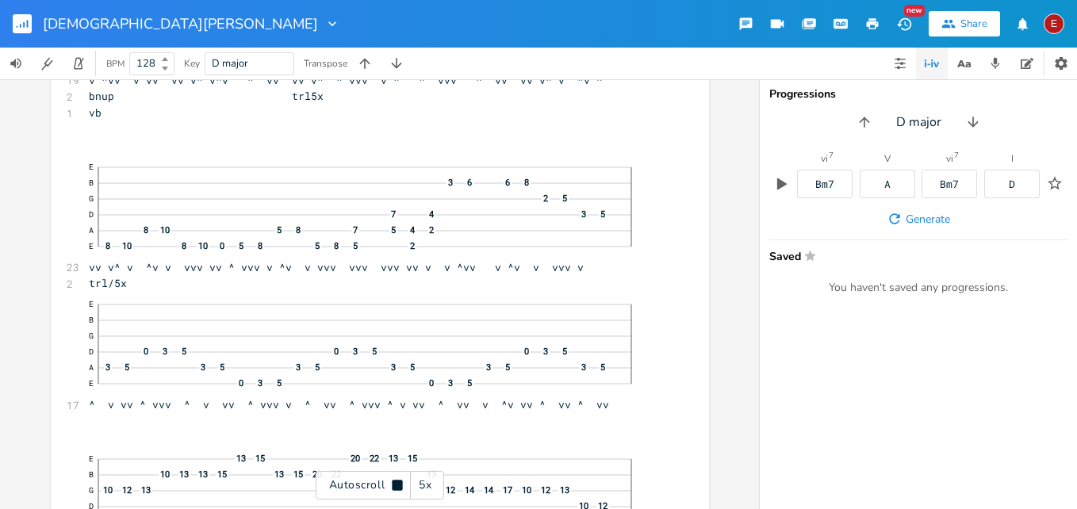
click at [394, 489] on icon at bounding box center [397, 485] width 10 height 10
click at [394, 489] on icon at bounding box center [397, 485] width 9 height 10
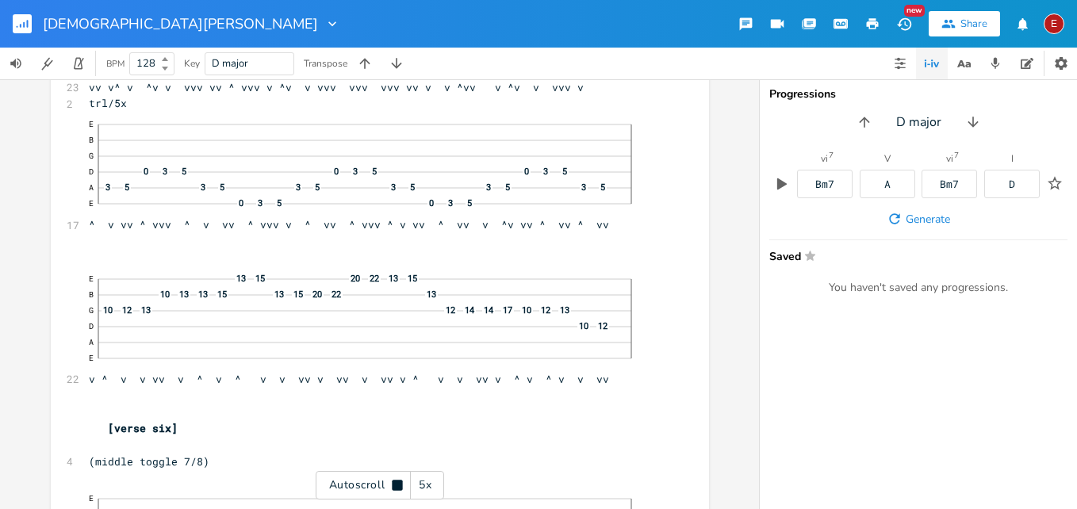
click at [394, 489] on icon at bounding box center [397, 485] width 10 height 10
click at [394, 489] on icon at bounding box center [397, 485] width 9 height 10
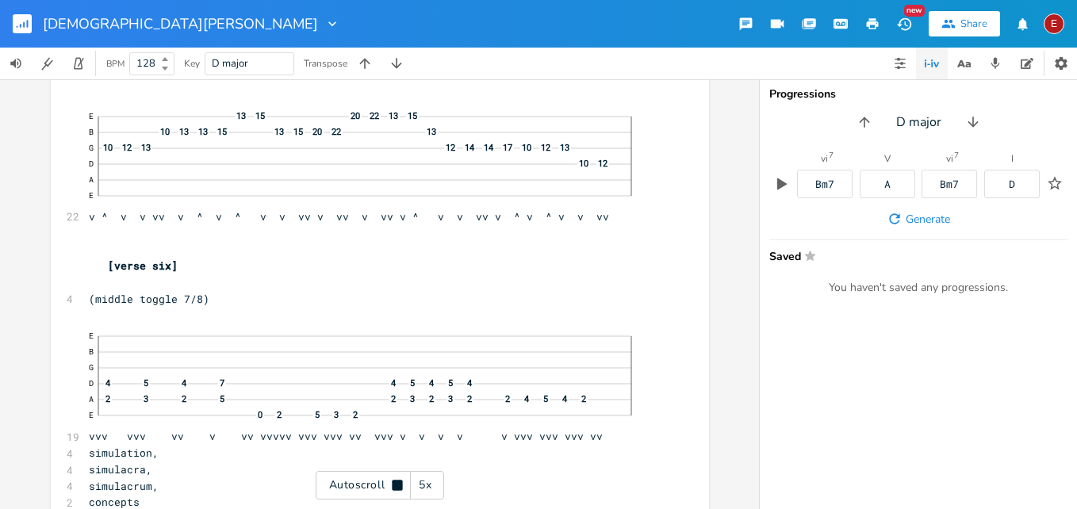
scroll to position [17640, 0]
click at [394, 489] on icon at bounding box center [397, 485] width 10 height 10
click at [394, 487] on icon at bounding box center [397, 485] width 9 height 10
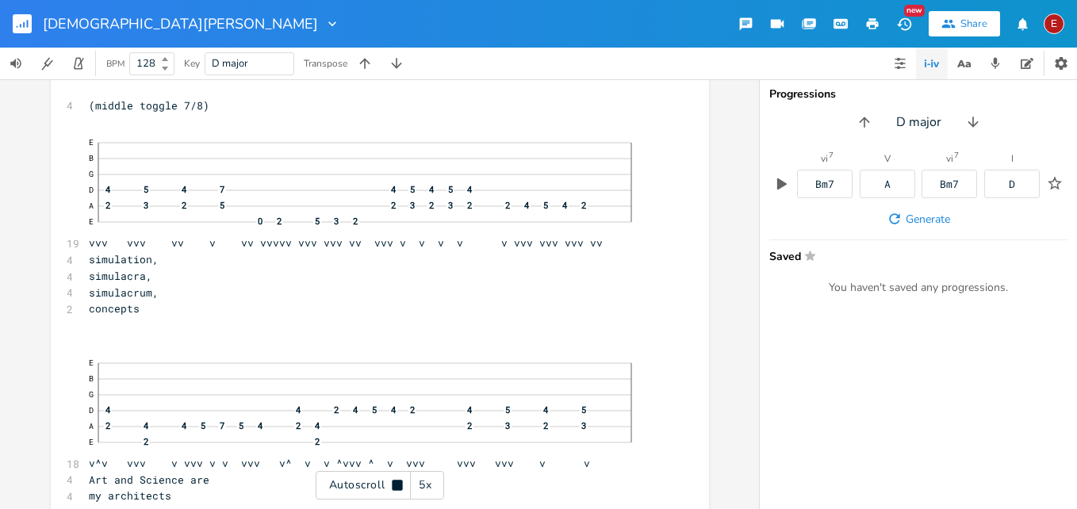
click at [394, 487] on icon at bounding box center [397, 485] width 10 height 10
click at [394, 487] on icon at bounding box center [397, 485] width 9 height 10
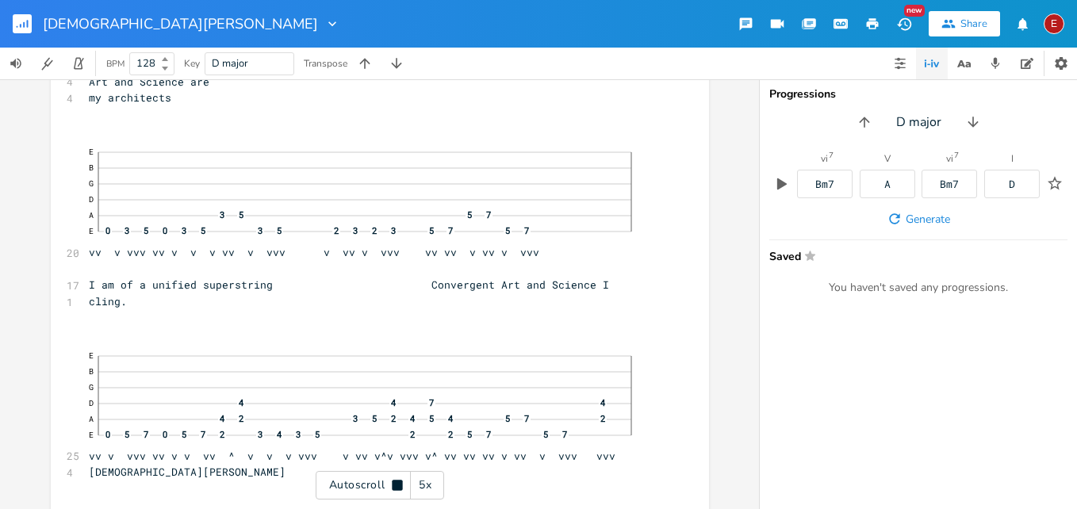
click at [394, 487] on icon at bounding box center [397, 485] width 10 height 10
click at [394, 487] on icon at bounding box center [397, 485] width 9 height 10
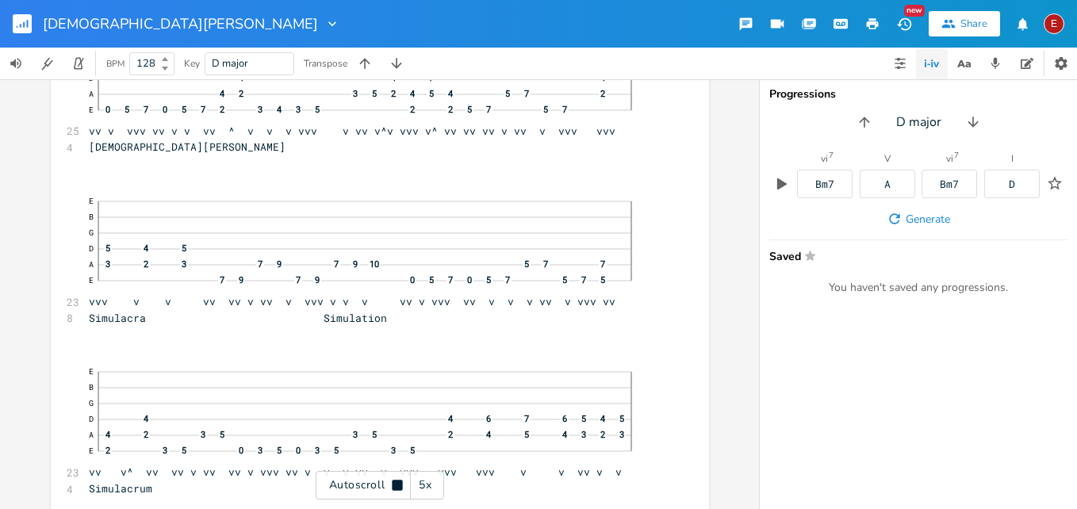
click at [394, 487] on icon at bounding box center [397, 485] width 10 height 10
click at [394, 487] on icon at bounding box center [397, 485] width 9 height 10
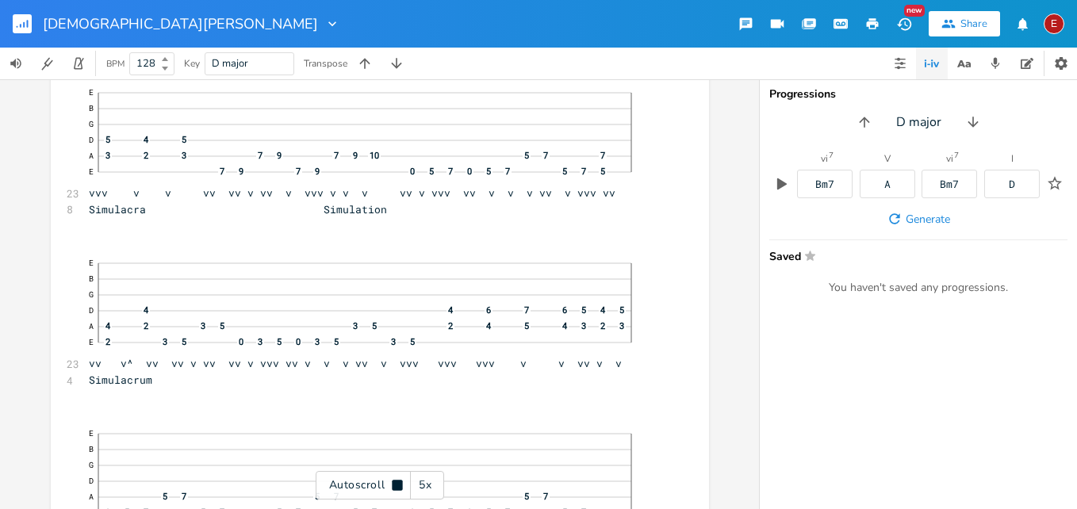
click at [394, 487] on icon at bounding box center [397, 485] width 10 height 10
click at [394, 487] on icon at bounding box center [397, 485] width 9 height 10
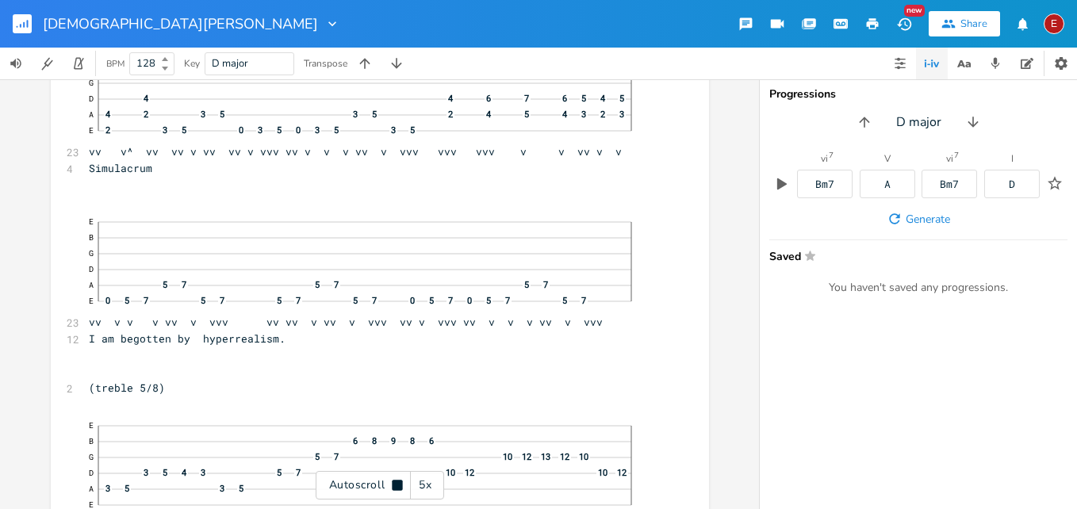
click at [394, 487] on icon at bounding box center [397, 485] width 10 height 10
click at [394, 487] on icon at bounding box center [397, 485] width 9 height 10
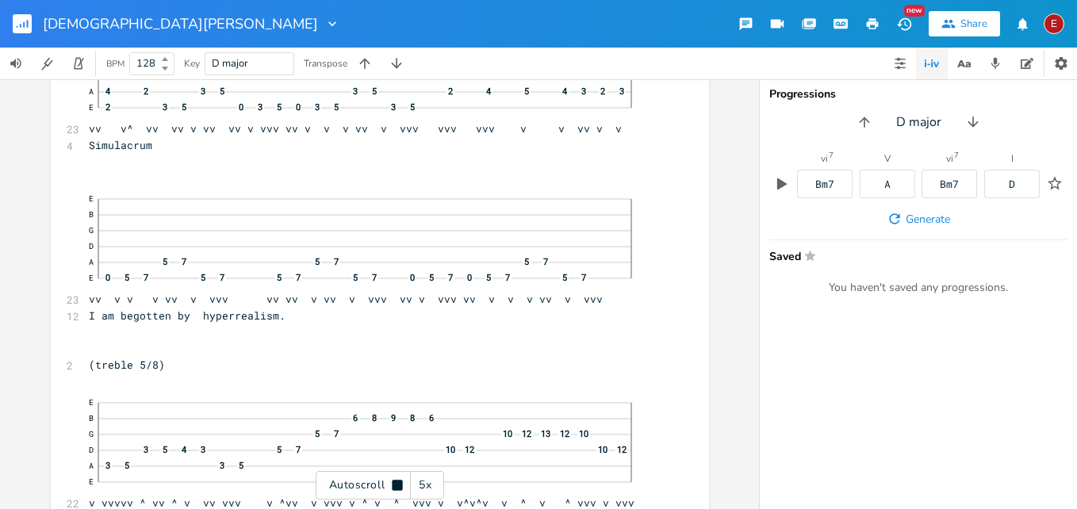
scroll to position [18901, 0]
click at [394, 487] on icon at bounding box center [397, 485] width 10 height 10
click at [395, 486] on icon at bounding box center [397, 485] width 9 height 10
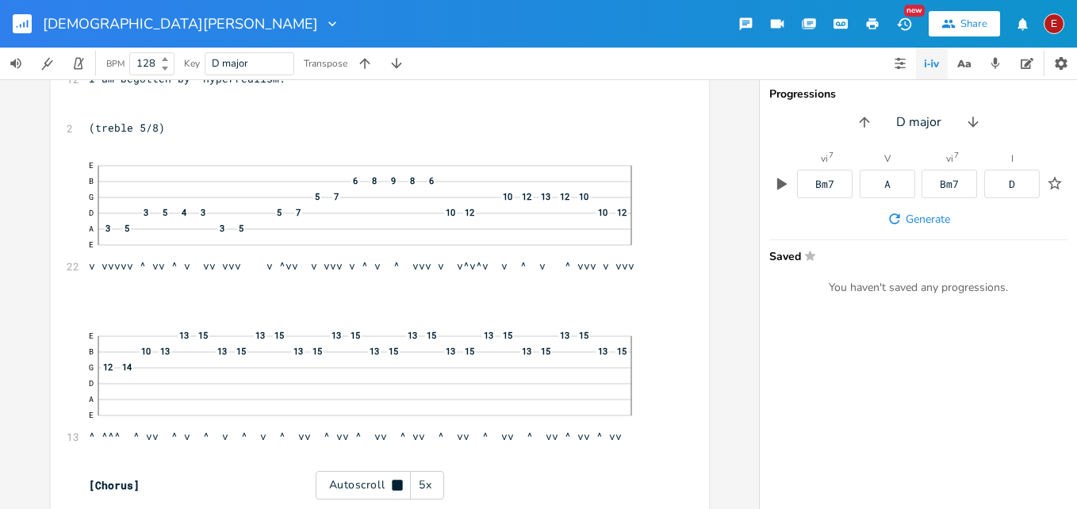
scroll to position [19138, 0]
click at [395, 486] on icon at bounding box center [397, 485] width 10 height 10
click at [395, 486] on icon at bounding box center [397, 485] width 9 height 10
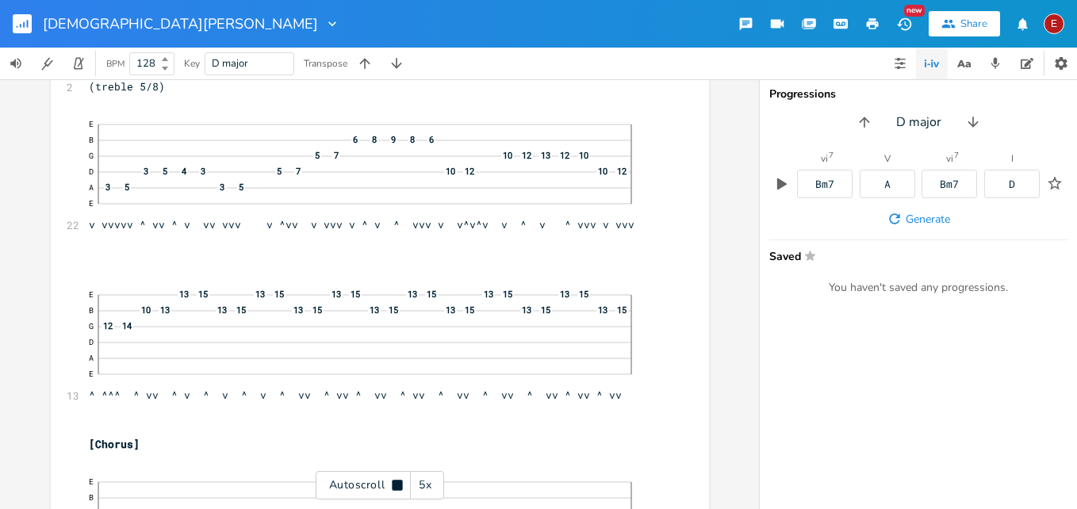
scroll to position [19180, 0]
click at [395, 486] on icon at bounding box center [397, 485] width 10 height 10
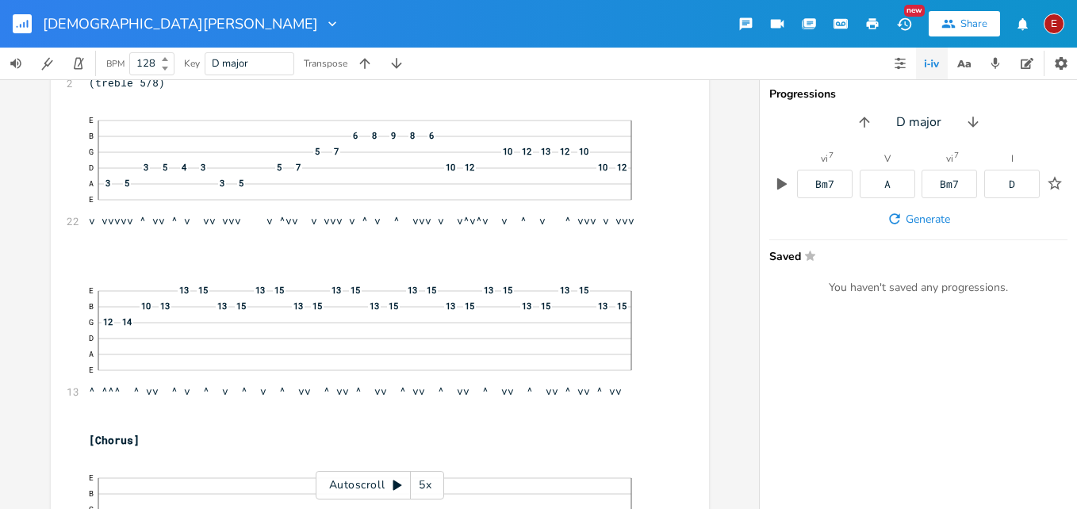
click at [395, 486] on icon at bounding box center [397, 485] width 9 height 10
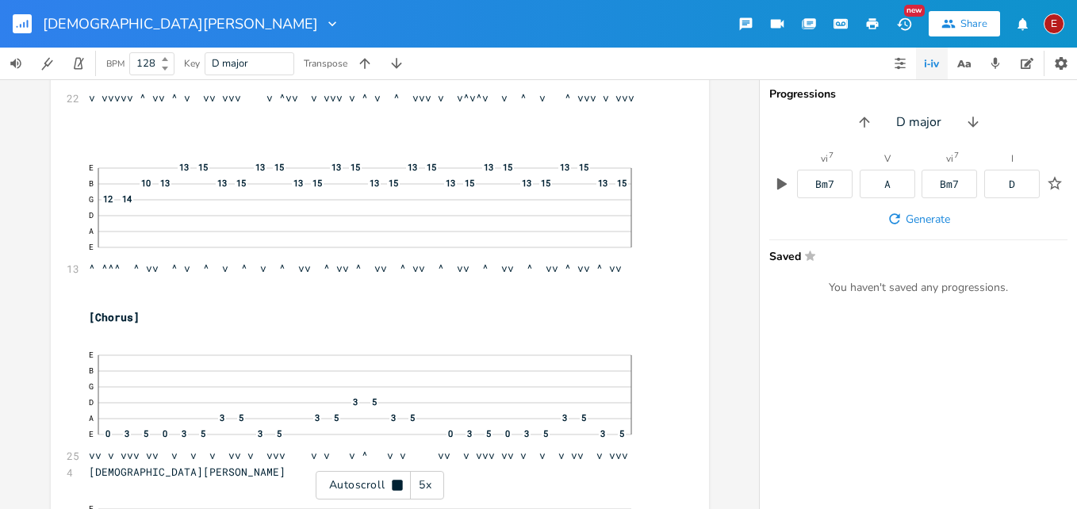
click at [395, 486] on icon at bounding box center [397, 485] width 10 height 10
click at [395, 486] on icon at bounding box center [397, 485] width 9 height 10
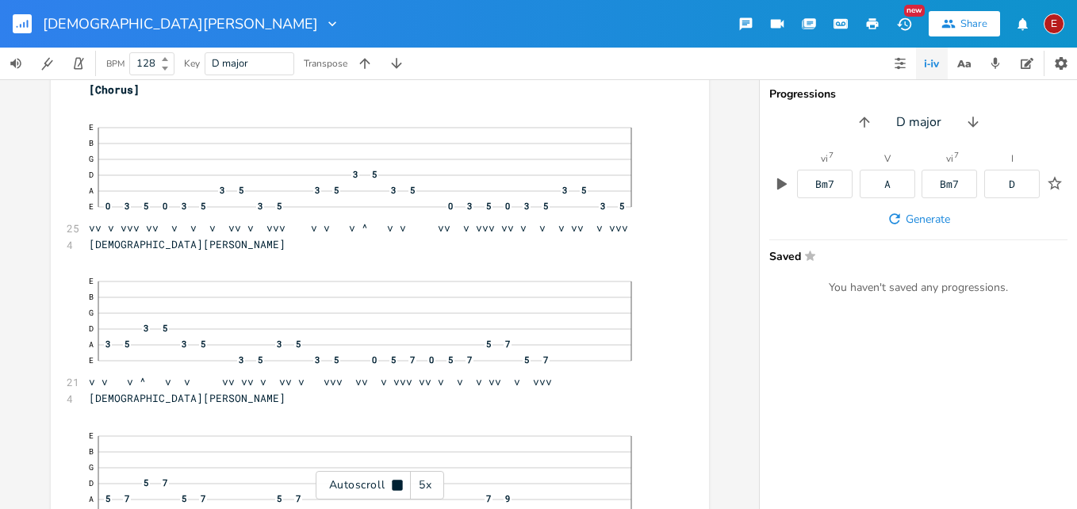
click at [395, 486] on icon at bounding box center [397, 485] width 10 height 10
click at [395, 486] on icon at bounding box center [397, 485] width 9 height 10
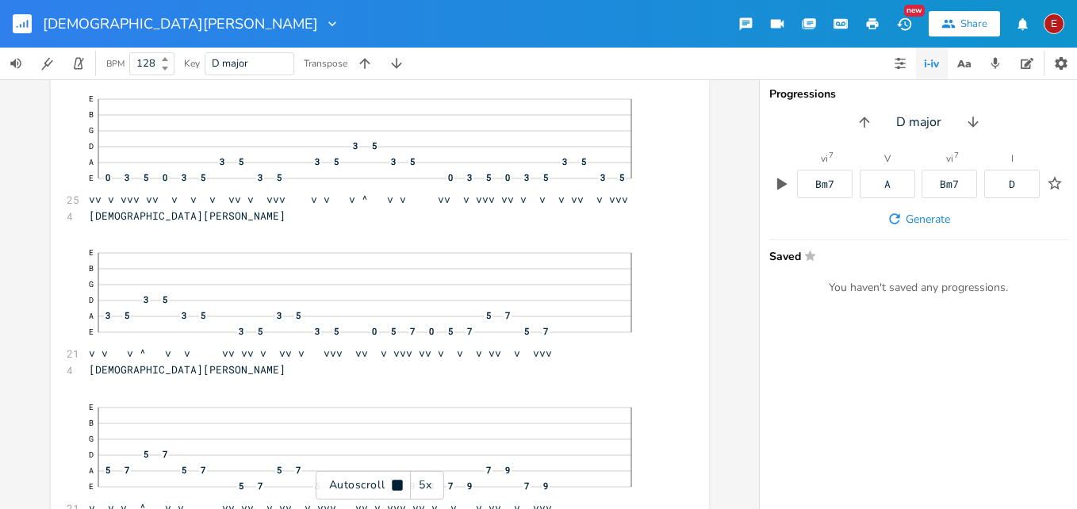
click at [395, 486] on icon at bounding box center [397, 485] width 10 height 10
click at [395, 486] on icon at bounding box center [397, 485] width 9 height 10
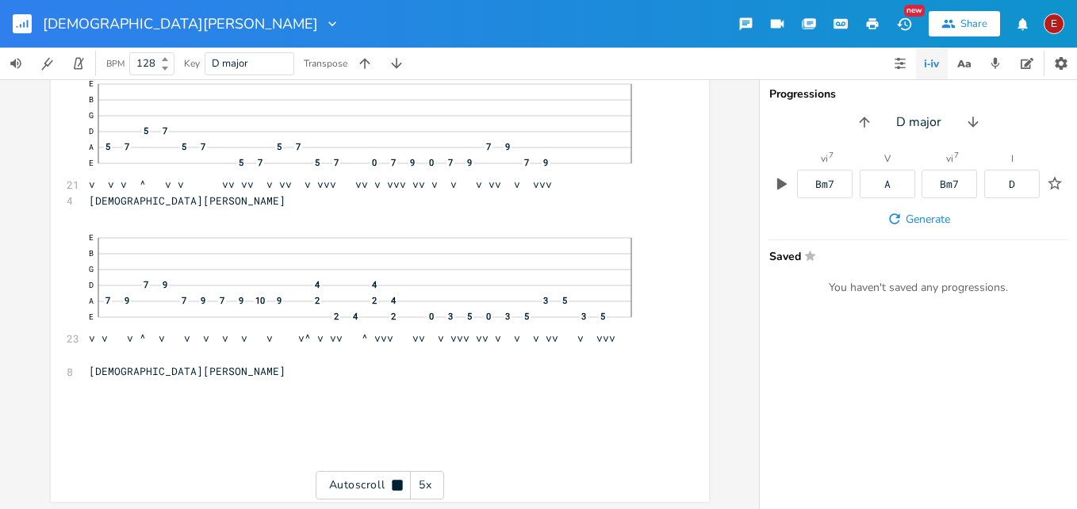
scroll to position [19885, 0]
click at [392, 483] on icon at bounding box center [397, 485] width 10 height 10
click at [1055, 25] on div "E" at bounding box center [1053, 23] width 21 height 21
click at [974, 132] on span "Sign Out" at bounding box center [971, 137] width 37 height 10
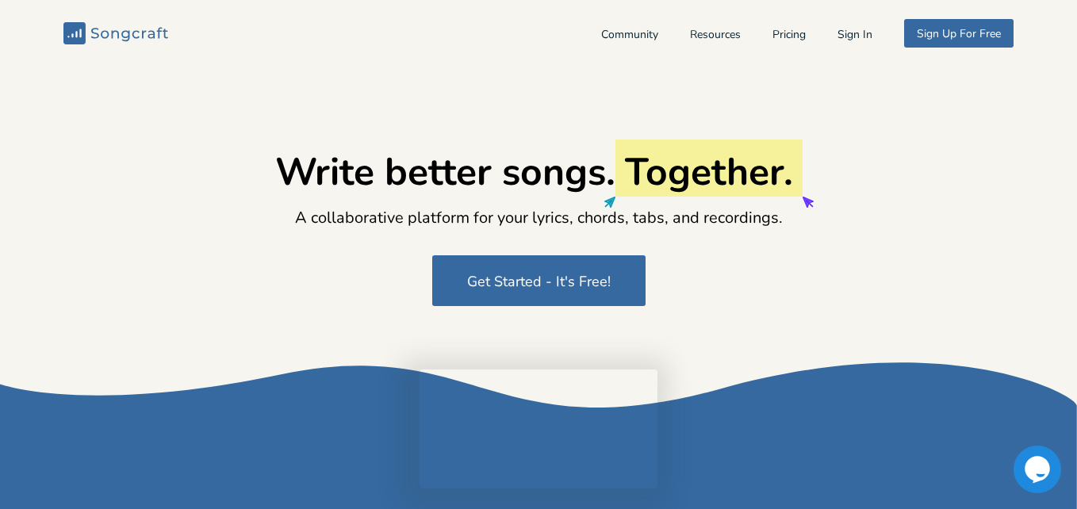
type input "[EMAIL_ADDRESS][DOMAIN_NAME]"
